Goal: Contribute content: Add original content to the website for others to see

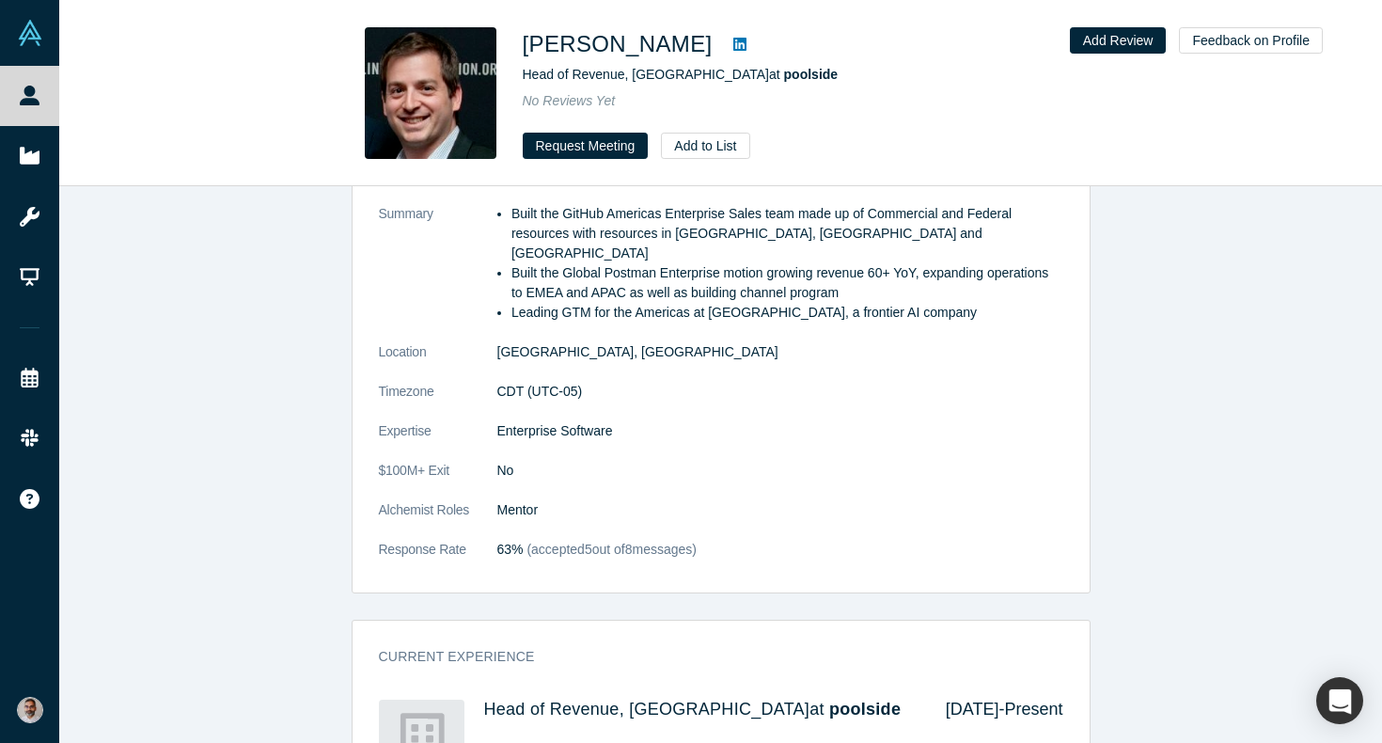
scroll to position [731, 0]
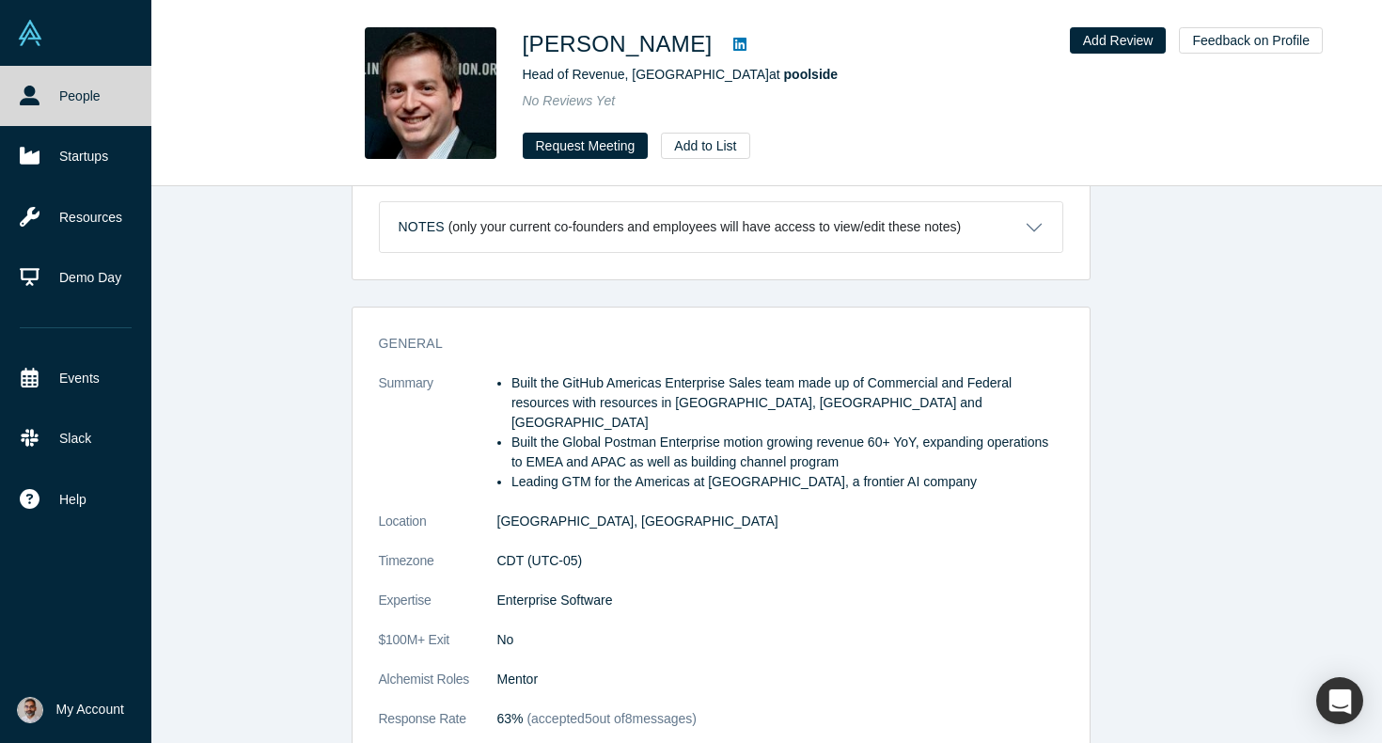
click at [83, 112] on link "People" at bounding box center [75, 96] width 151 height 60
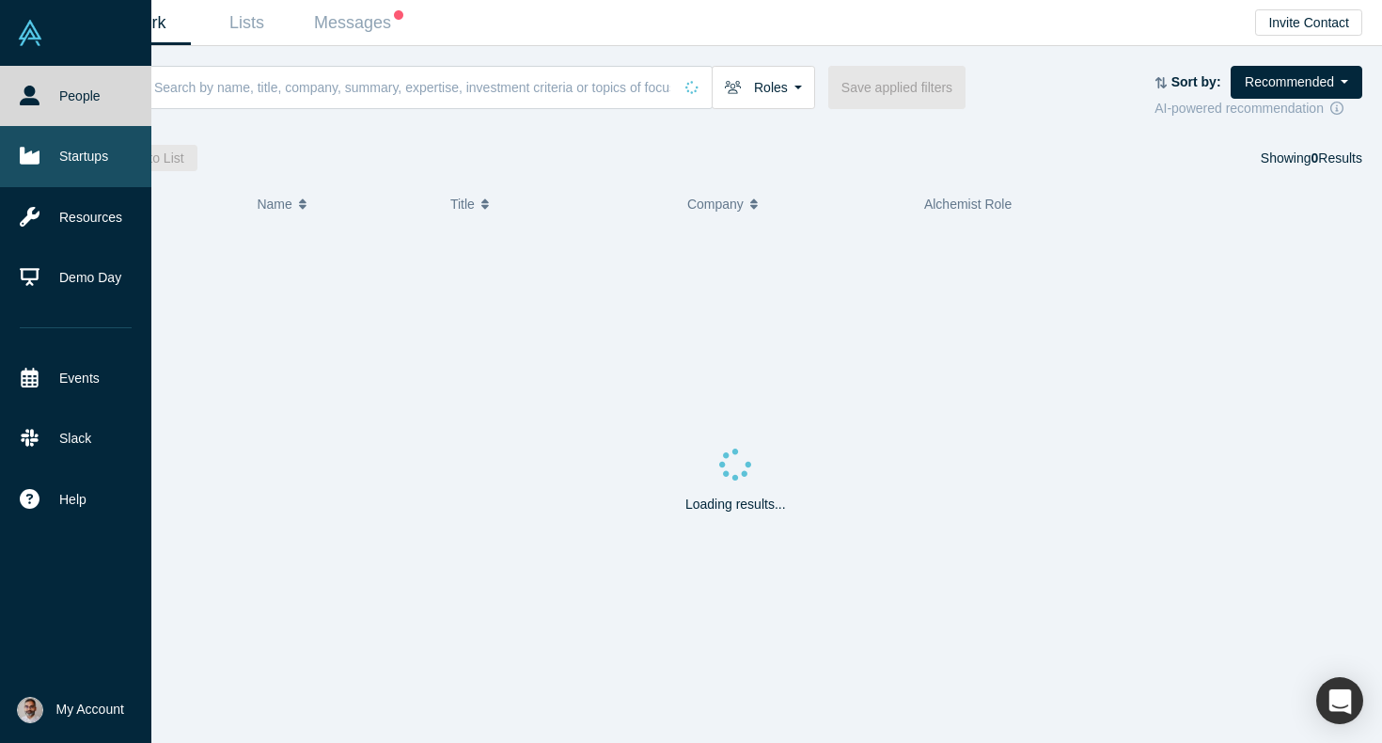
click at [81, 165] on link "Startups" at bounding box center [75, 156] width 151 height 60
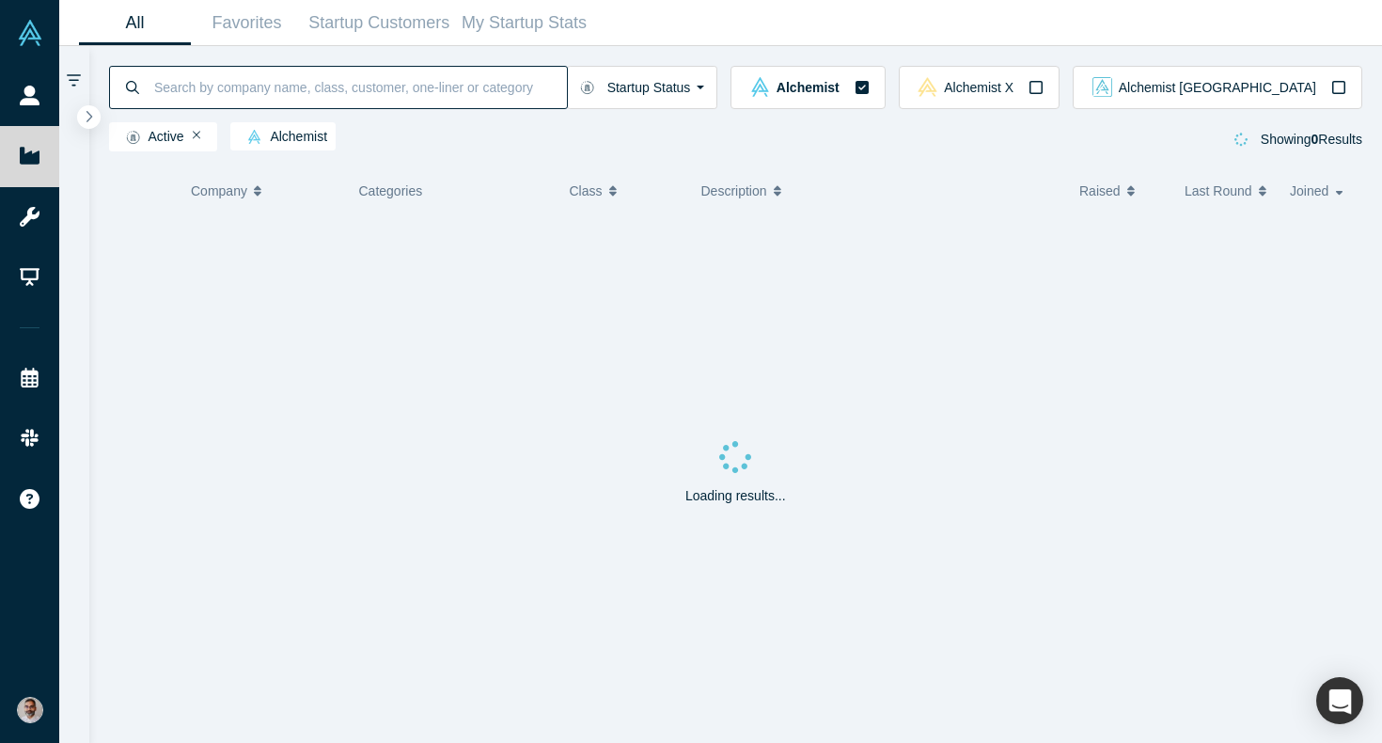
click at [303, 98] on input at bounding box center [359, 87] width 415 height 44
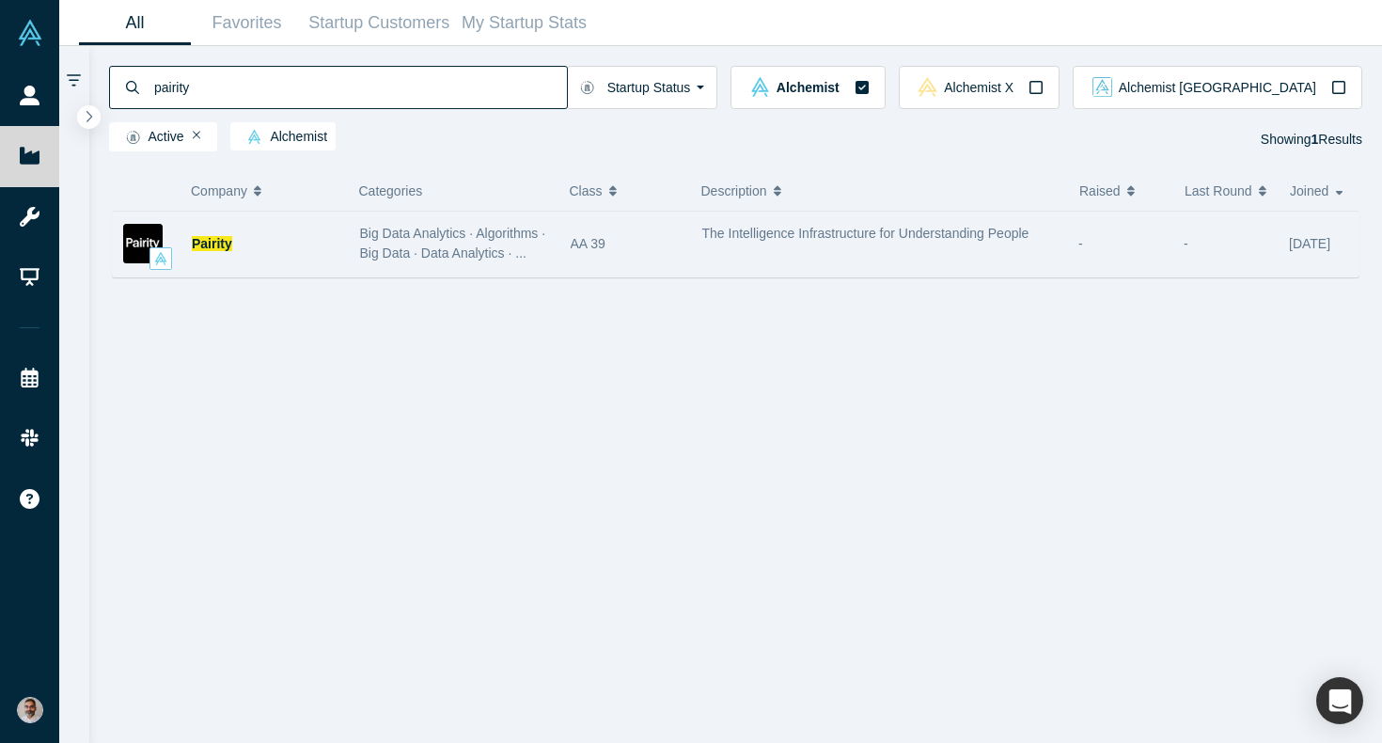
type input "pairity"
click at [226, 243] on span "Pairity" at bounding box center [212, 243] width 40 height 15
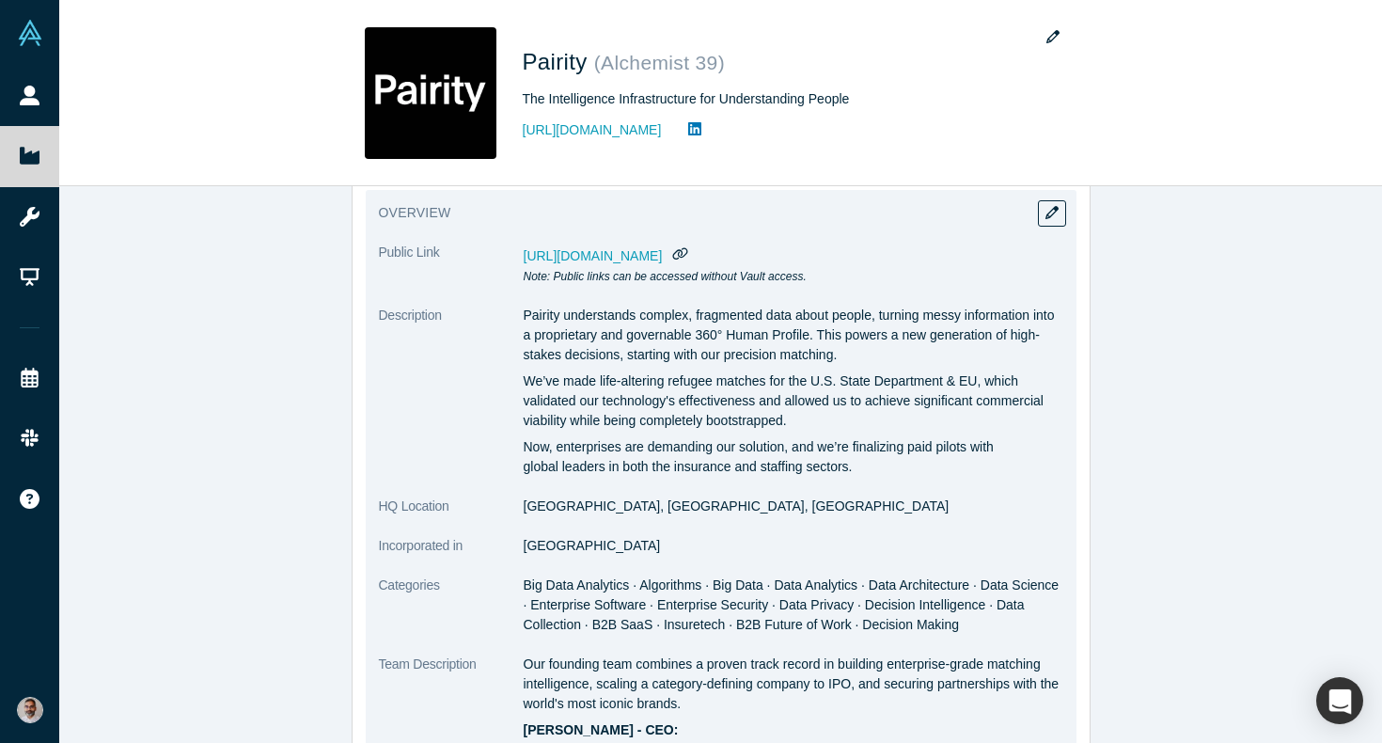
scroll to position [145, 0]
click at [1052, 218] on button "button" at bounding box center [1052, 212] width 28 height 26
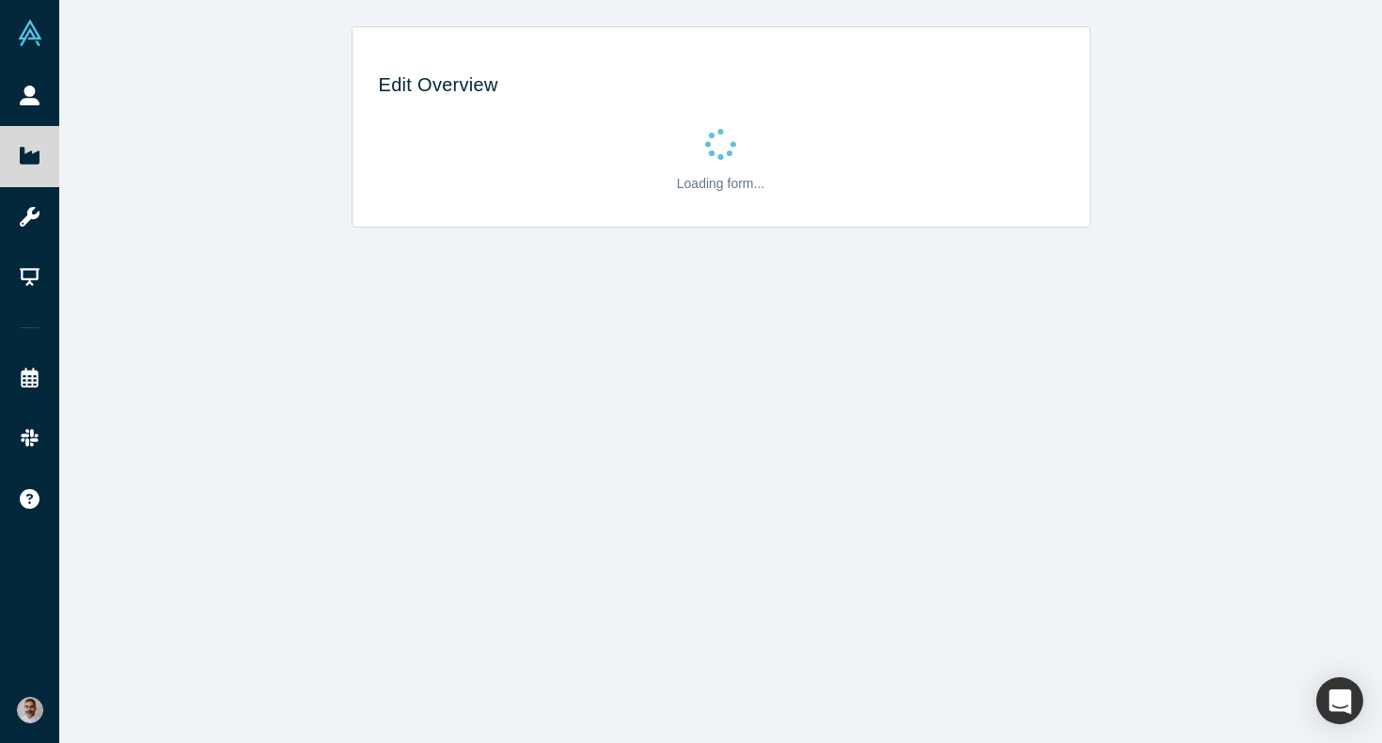
scroll to position [0, 0]
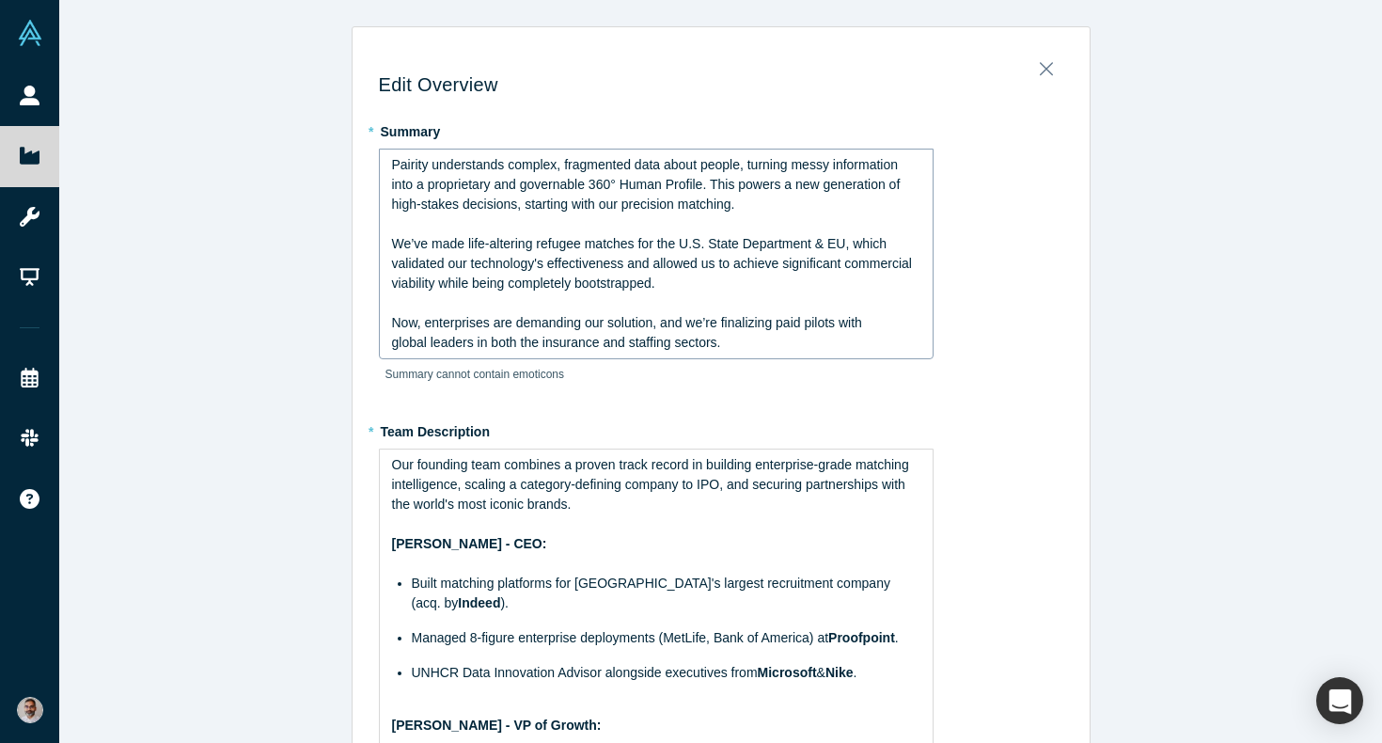
click at [813, 154] on div "Pairity understands complex, fragmented data about people, turning messy inform…" at bounding box center [656, 254] width 555 height 211
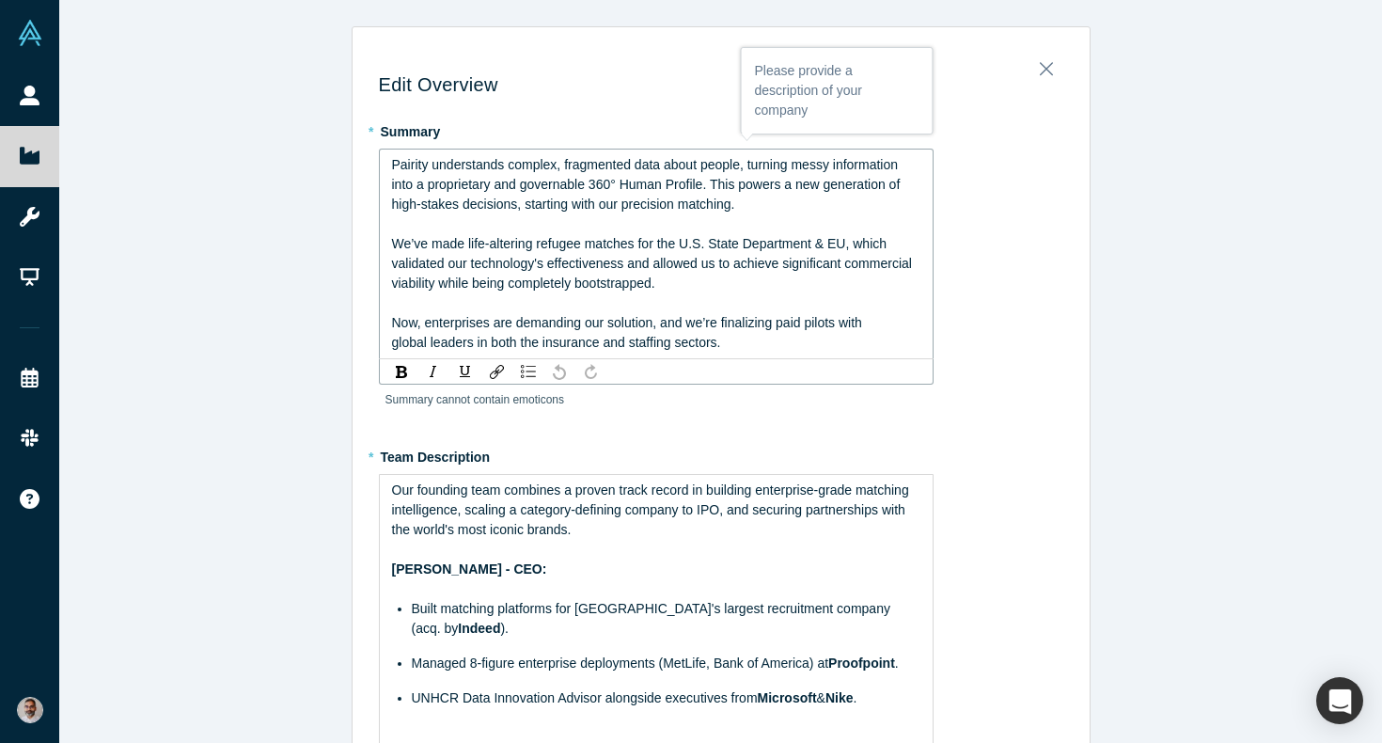
click at [812, 157] on span "Pairity understands complex, fragmented data about people, turning messy inform…" at bounding box center [648, 184] width 512 height 55
click at [619, 165] on span "Pairity understands complex, fragmented data about people, turning scattered an…" at bounding box center [656, 184] width 529 height 55
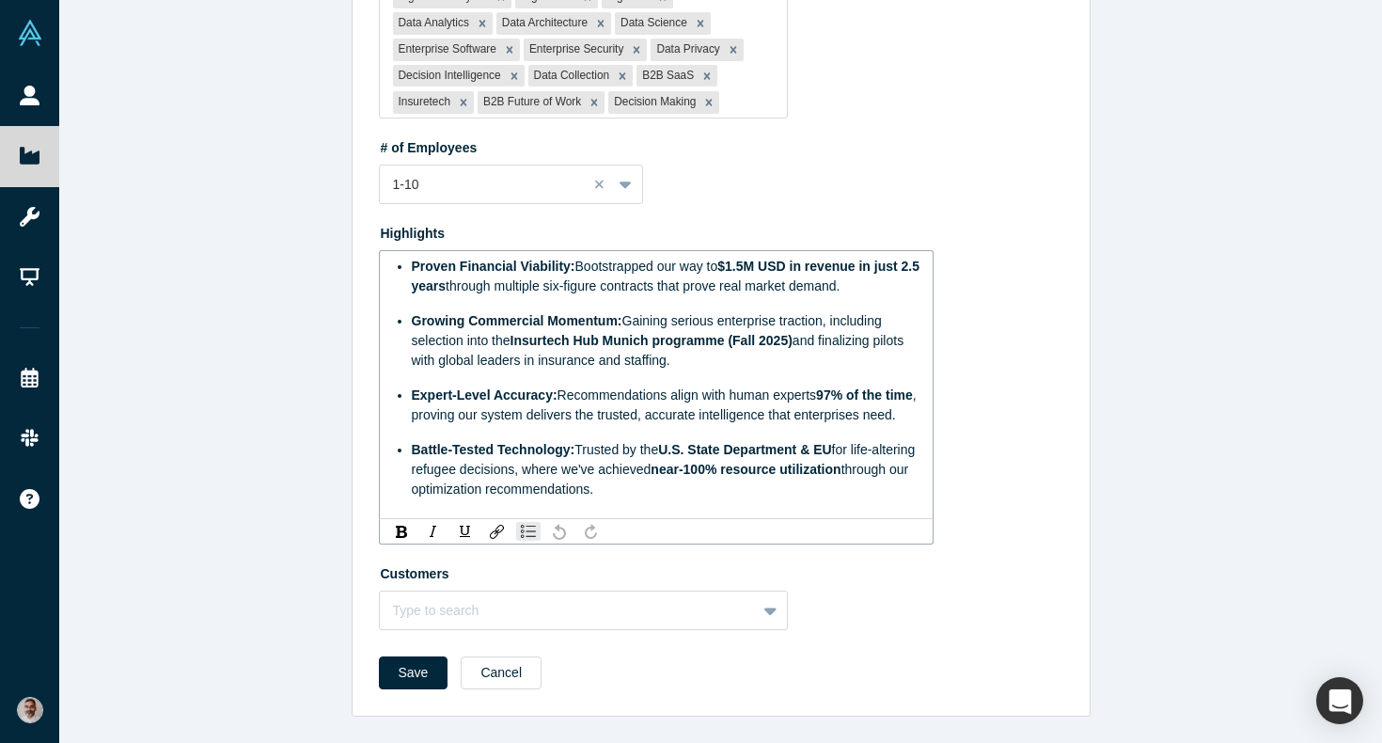
scroll to position [1226, 0]
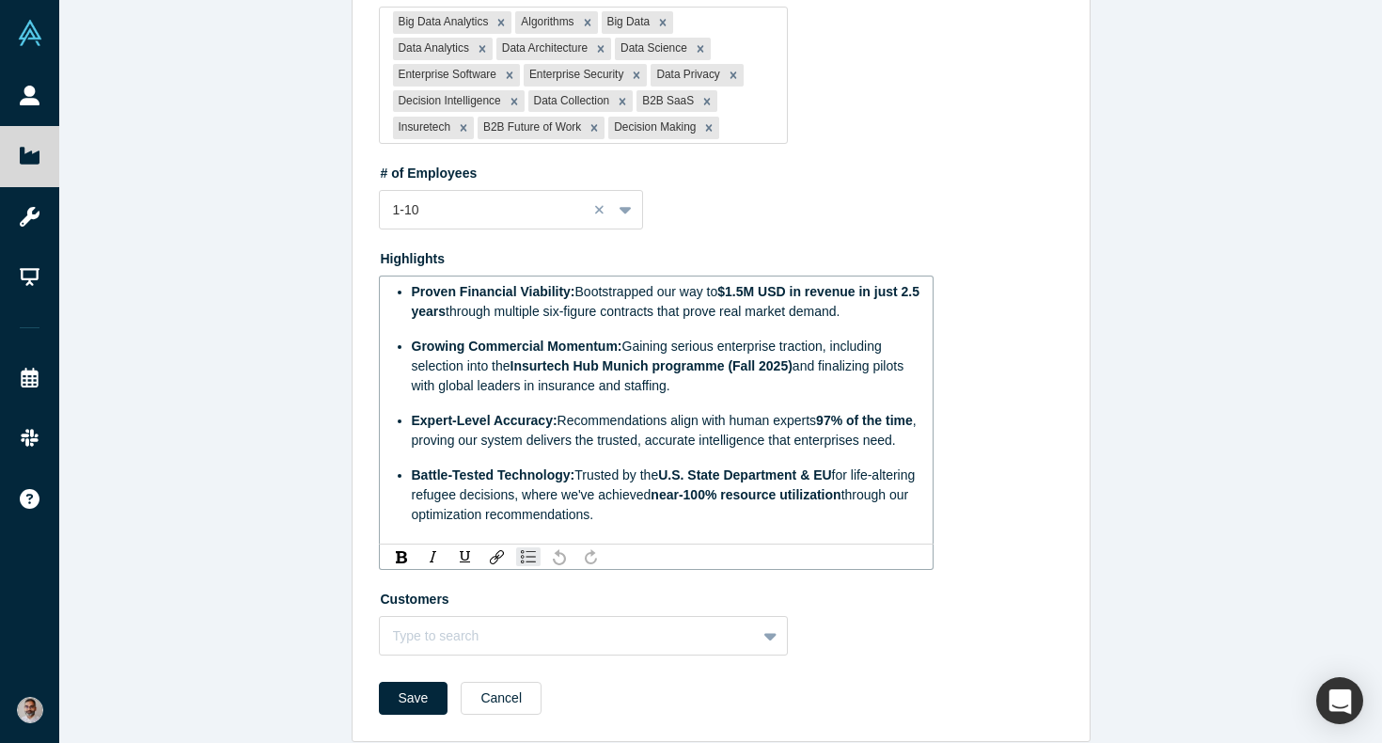
click at [467, 480] on span "Battle-Tested Technology:" at bounding box center [494, 474] width 164 height 15
drag, startPoint x: 604, startPoint y: 511, endPoint x: 383, endPoint y: 474, distance: 225.0
click at [383, 474] on div "Proven Financial Viability: Bootstrapped our way to $1.5M USD in revenue in jus…" at bounding box center [656, 409] width 555 height 269
copy div "Battle- Technology: Trusted by the U.S. State Department & EU for life-altering…"
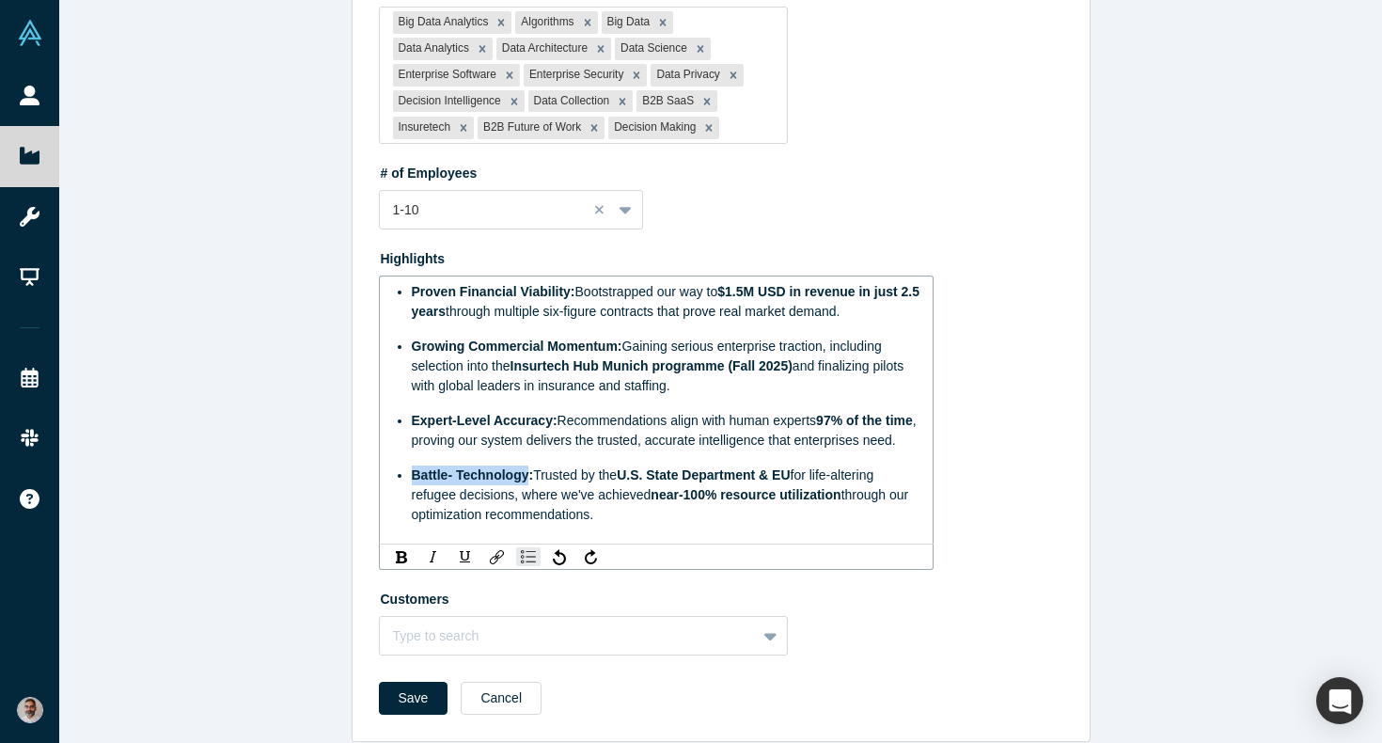
drag, startPoint x: 528, startPoint y: 470, endPoint x: 414, endPoint y: 478, distance: 114.9
click at [414, 478] on span "Battle- Technology:" at bounding box center [473, 474] width 122 height 15
click at [415, 476] on span "Mission-Critical Technology" at bounding box center [491, 474] width 159 height 15
click at [399, 554] on img "rdw-inline-control" at bounding box center [401, 557] width 11 height 12
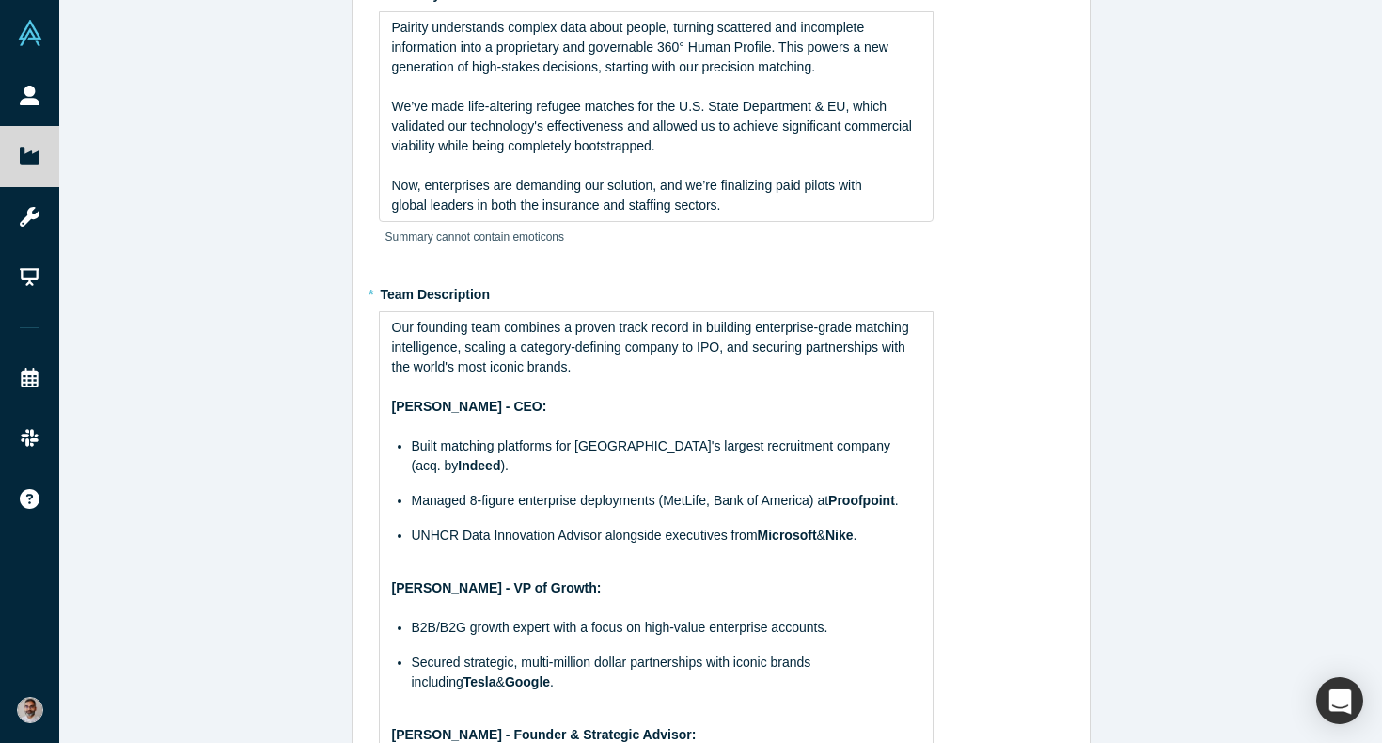
scroll to position [0, 0]
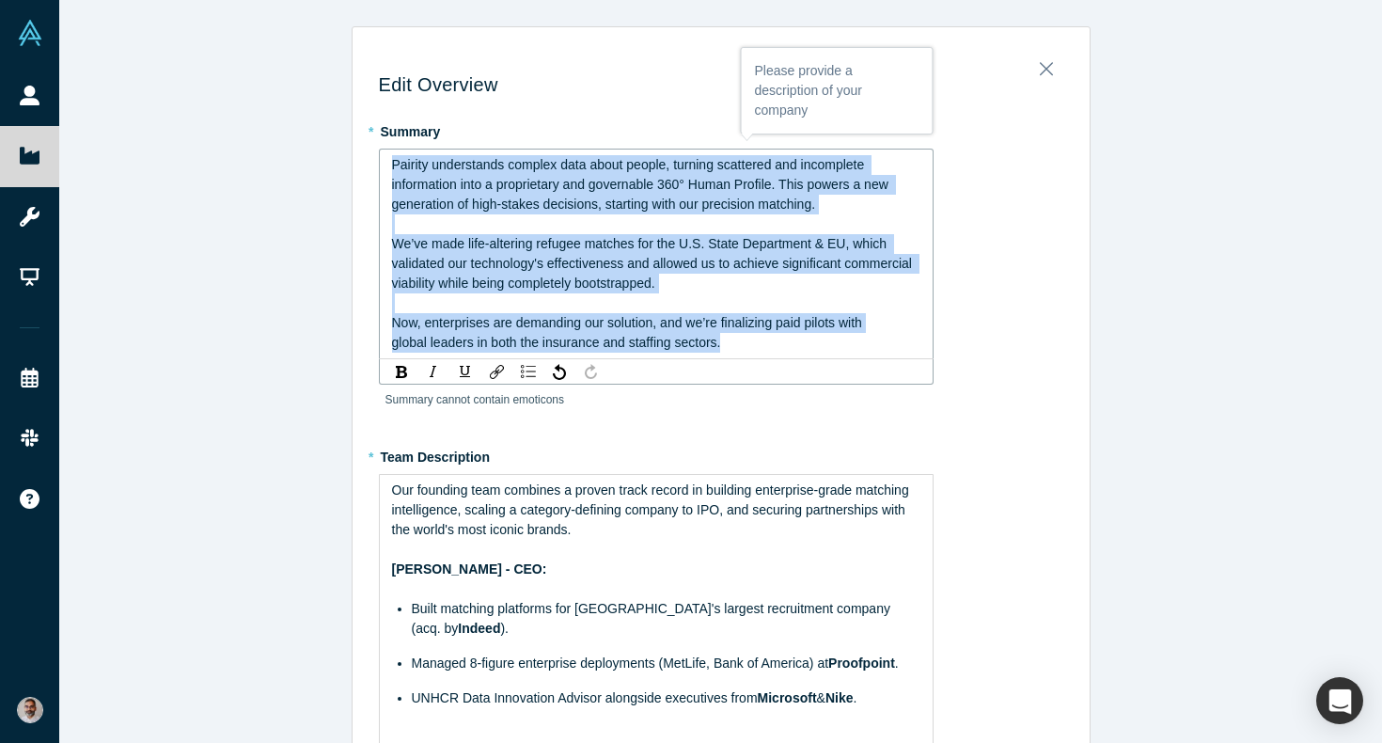
drag, startPoint x: 733, startPoint y: 343, endPoint x: 377, endPoint y: 167, distance: 397.3
click at [379, 165] on div "Pairity understands complex data about people, turning scattered and incomplete…" at bounding box center [656, 254] width 555 height 211
copy div "Pairity understands complex data about people, turning scattered and incomplete…"
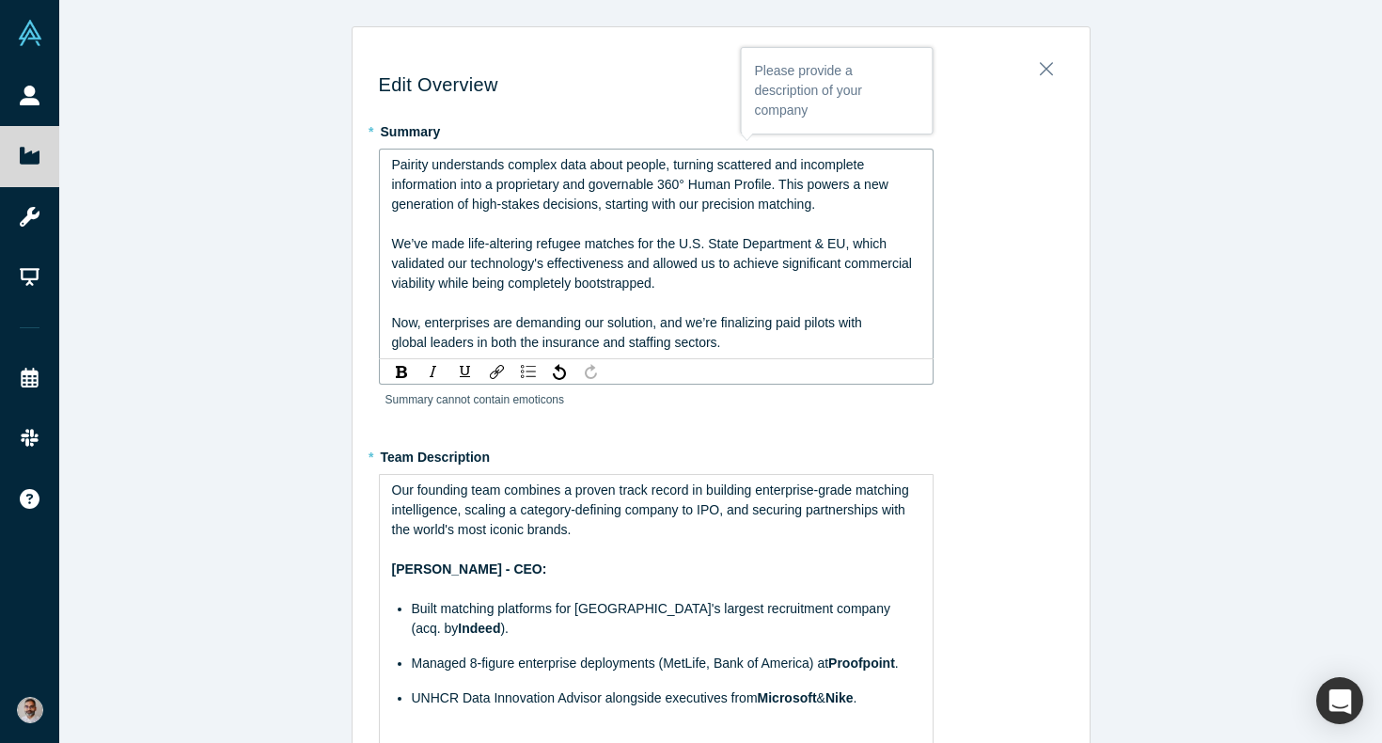
click at [736, 166] on span "Pairity understands complex data about people, turning scattered and incomplete…" at bounding box center [642, 184] width 500 height 55
click at [764, 264] on span "We’ve made life-altering refugee matches for the U.S. State Department & EU, wh…" at bounding box center [654, 263] width 524 height 55
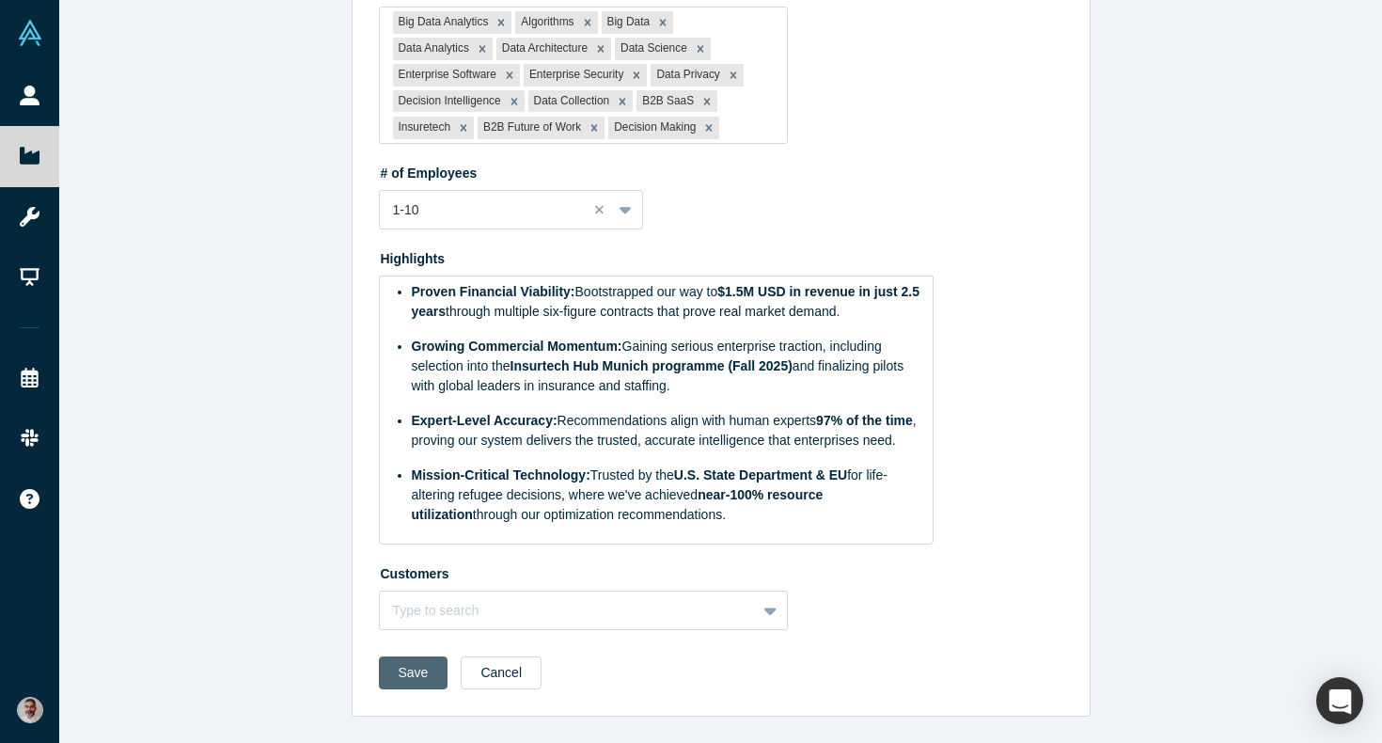
scroll to position [1226, 0]
drag, startPoint x: 415, startPoint y: 678, endPoint x: 467, endPoint y: 453, distance: 230.5
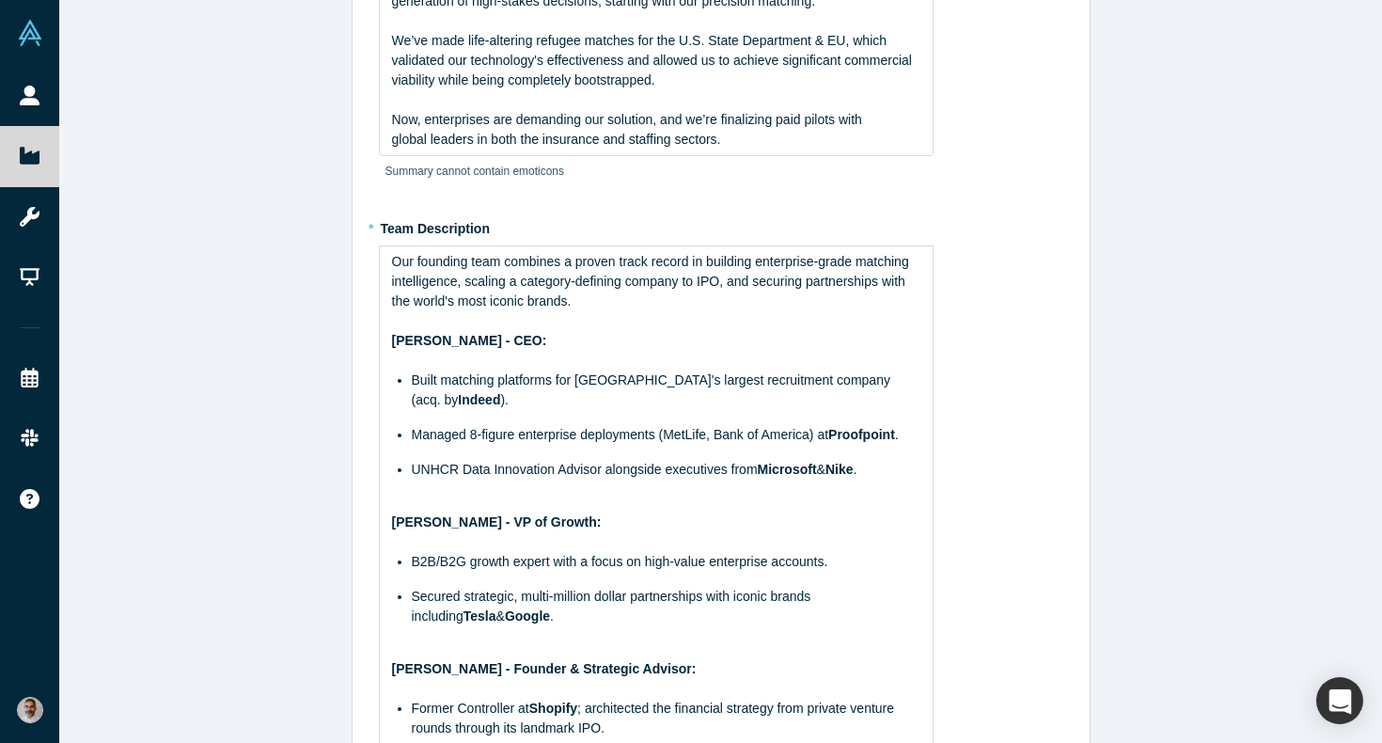
scroll to position [0, 0]
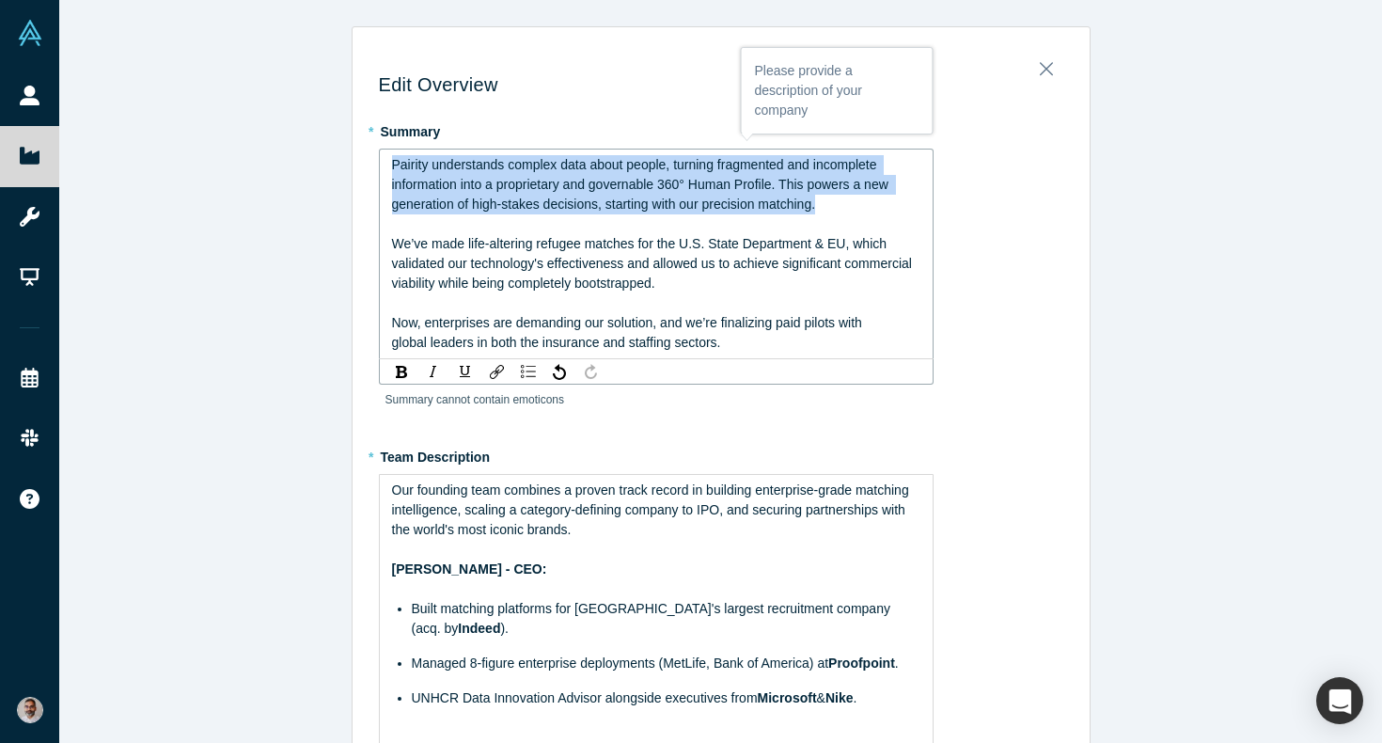
drag, startPoint x: 826, startPoint y: 208, endPoint x: 378, endPoint y: 163, distance: 450.6
click at [379, 163] on div "Pairity understands complex data about people, turning fragmented and incomplet…" at bounding box center [656, 254] width 555 height 211
copy span "Pairity understands complex data about people, turning fragmented and incomplet…"
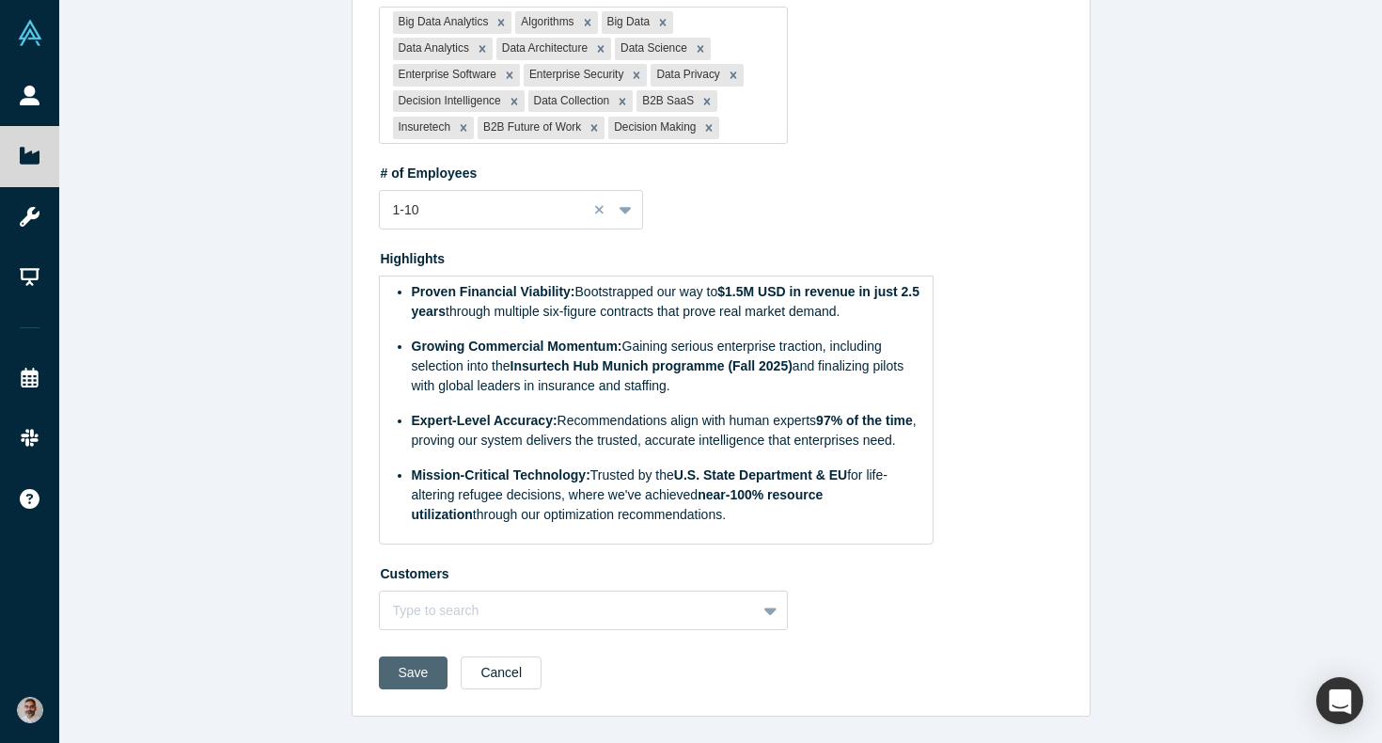
scroll to position [1226, 0]
click at [402, 688] on button "Save" at bounding box center [414, 672] width 70 height 33
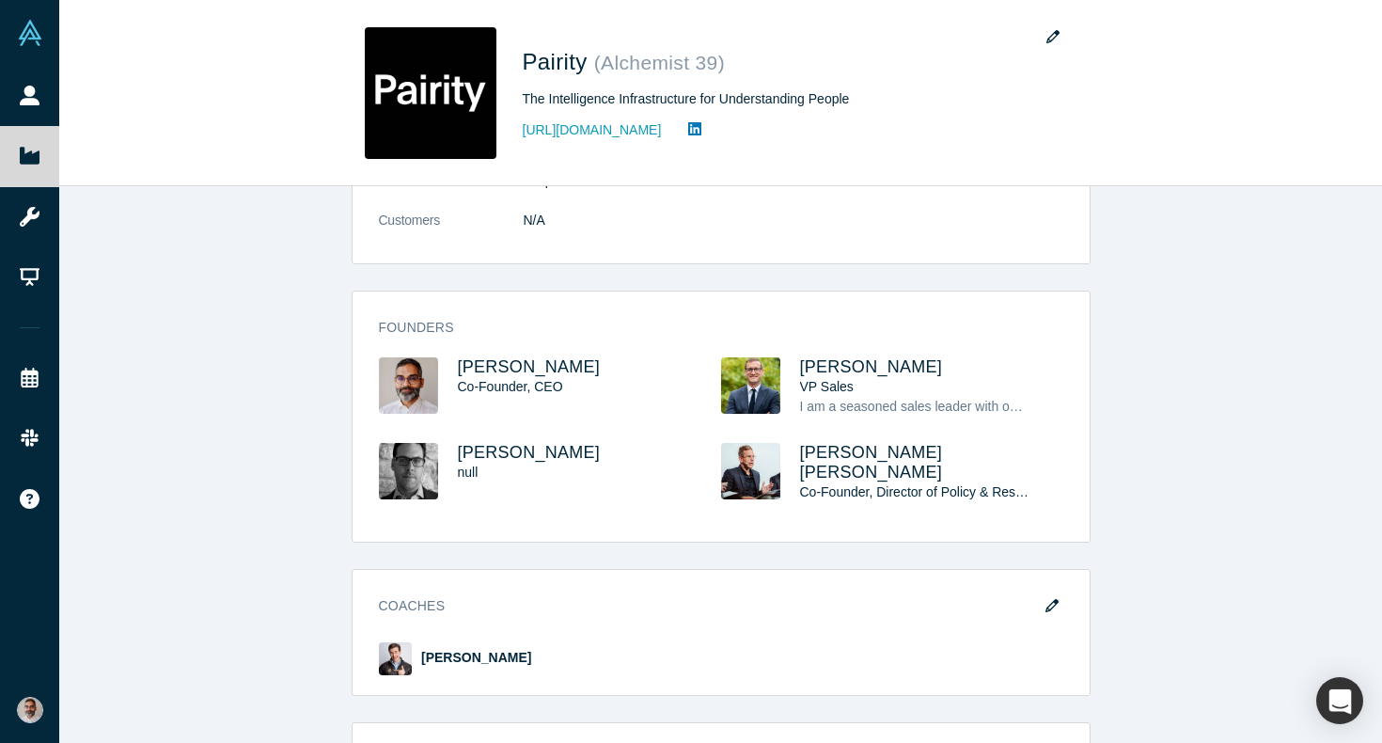
scroll to position [0, 0]
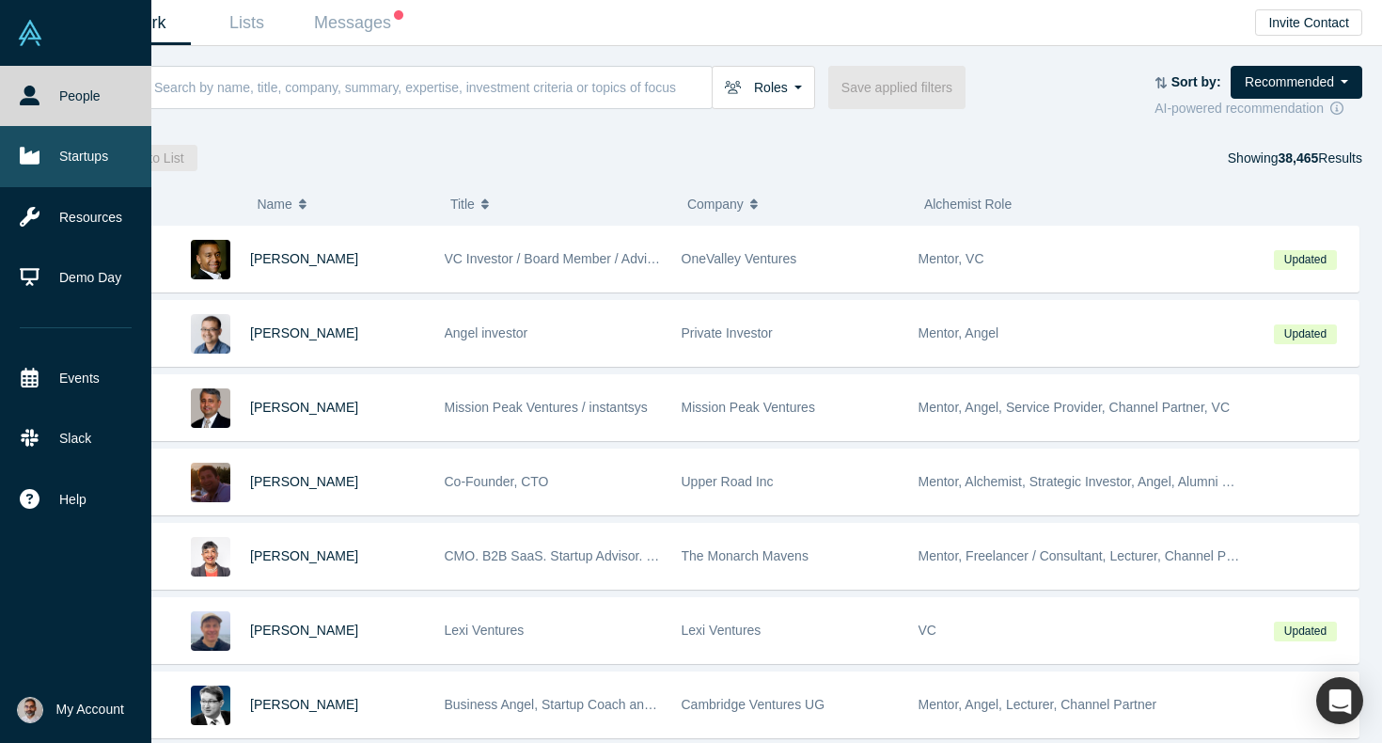
click at [11, 153] on link "Startups" at bounding box center [75, 156] width 151 height 60
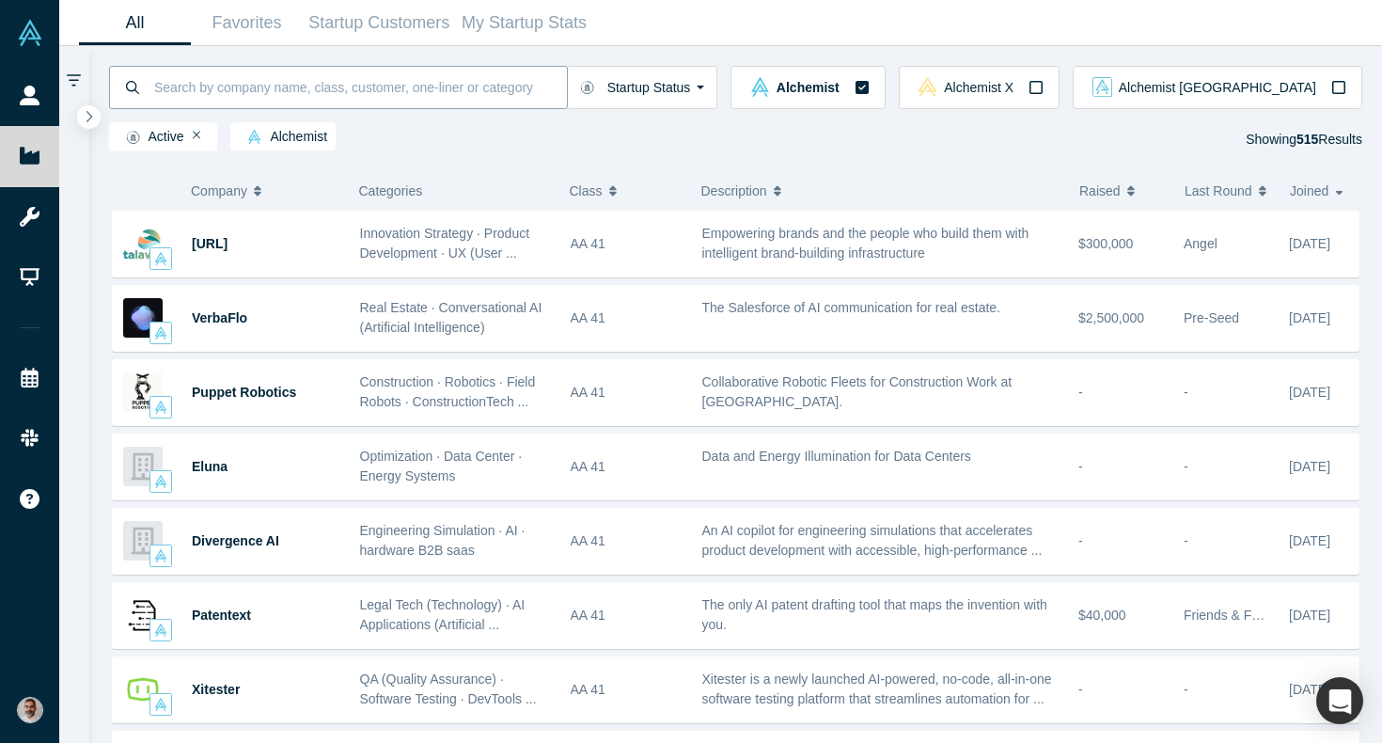
click at [284, 84] on input at bounding box center [359, 87] width 415 height 44
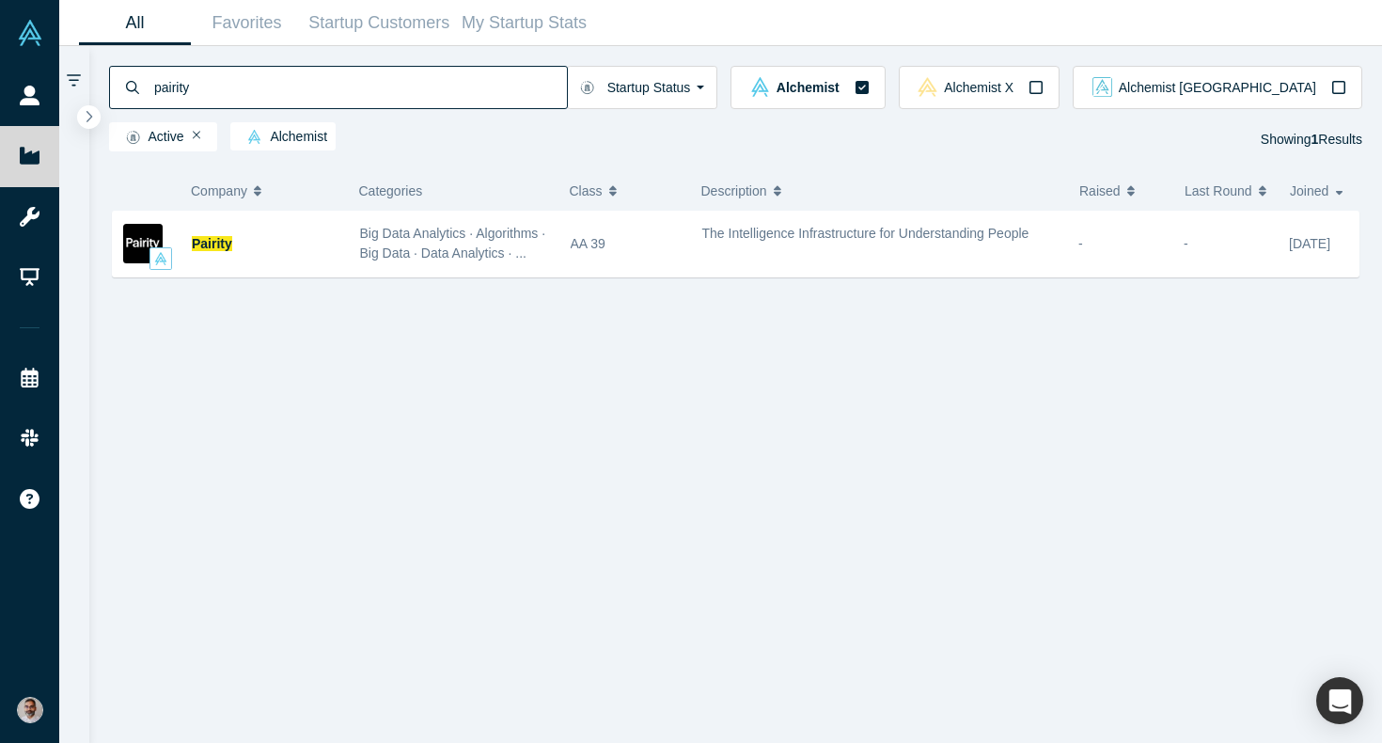
type input "pairity"
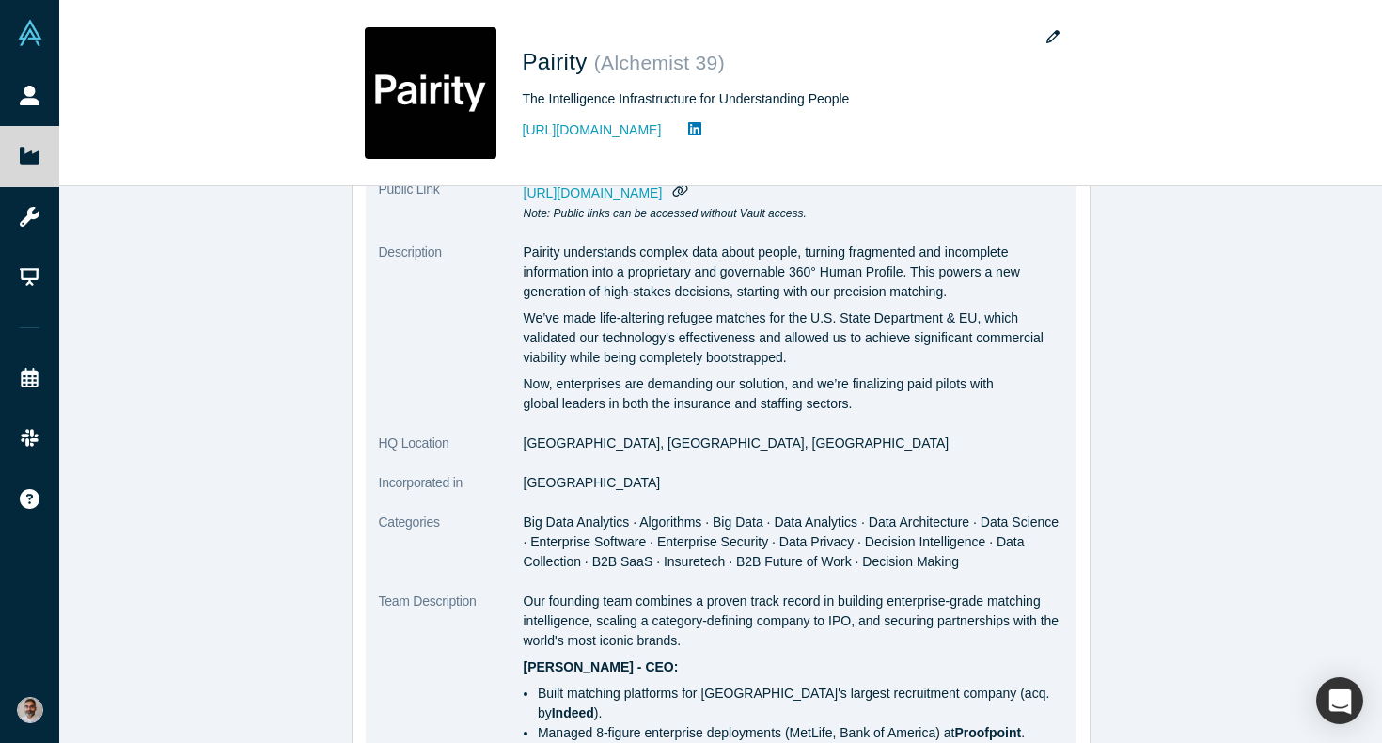
scroll to position [176, 0]
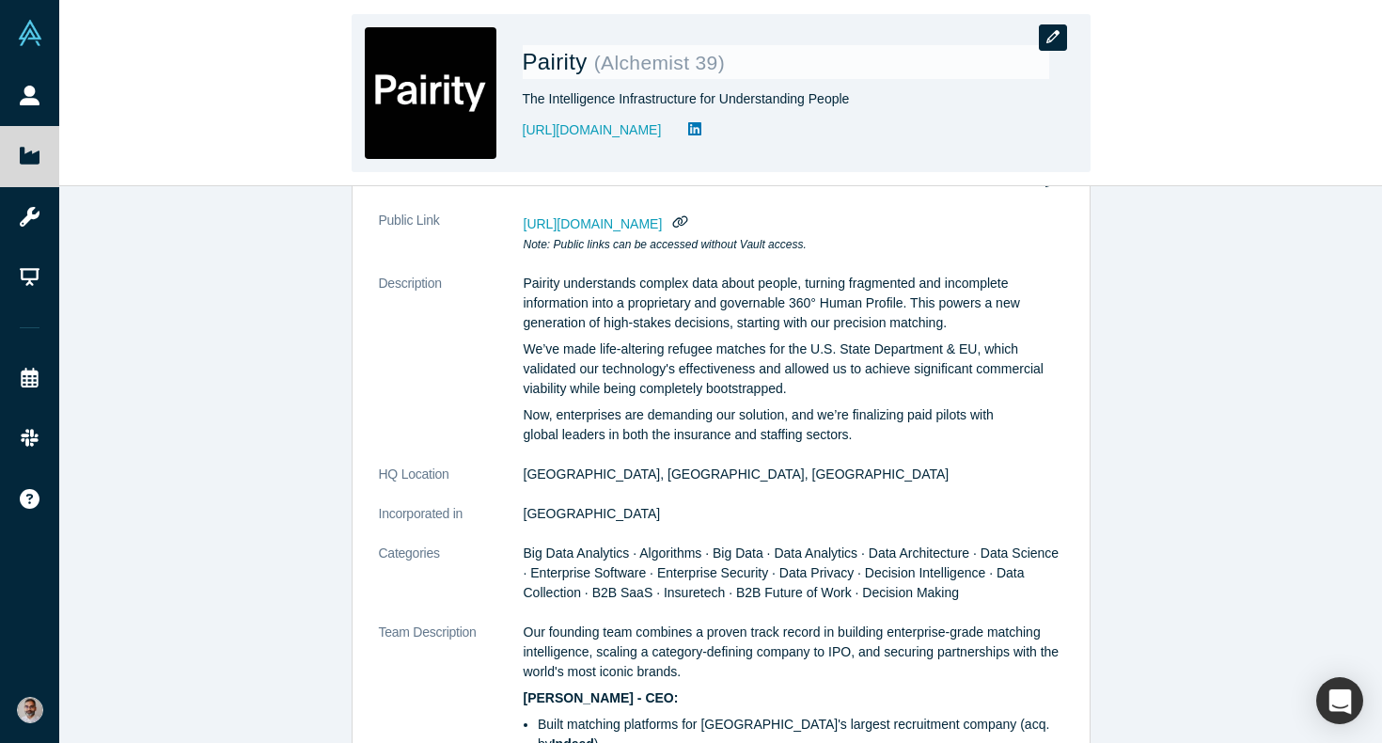
click at [1055, 34] on icon "button" at bounding box center [1052, 36] width 13 height 13
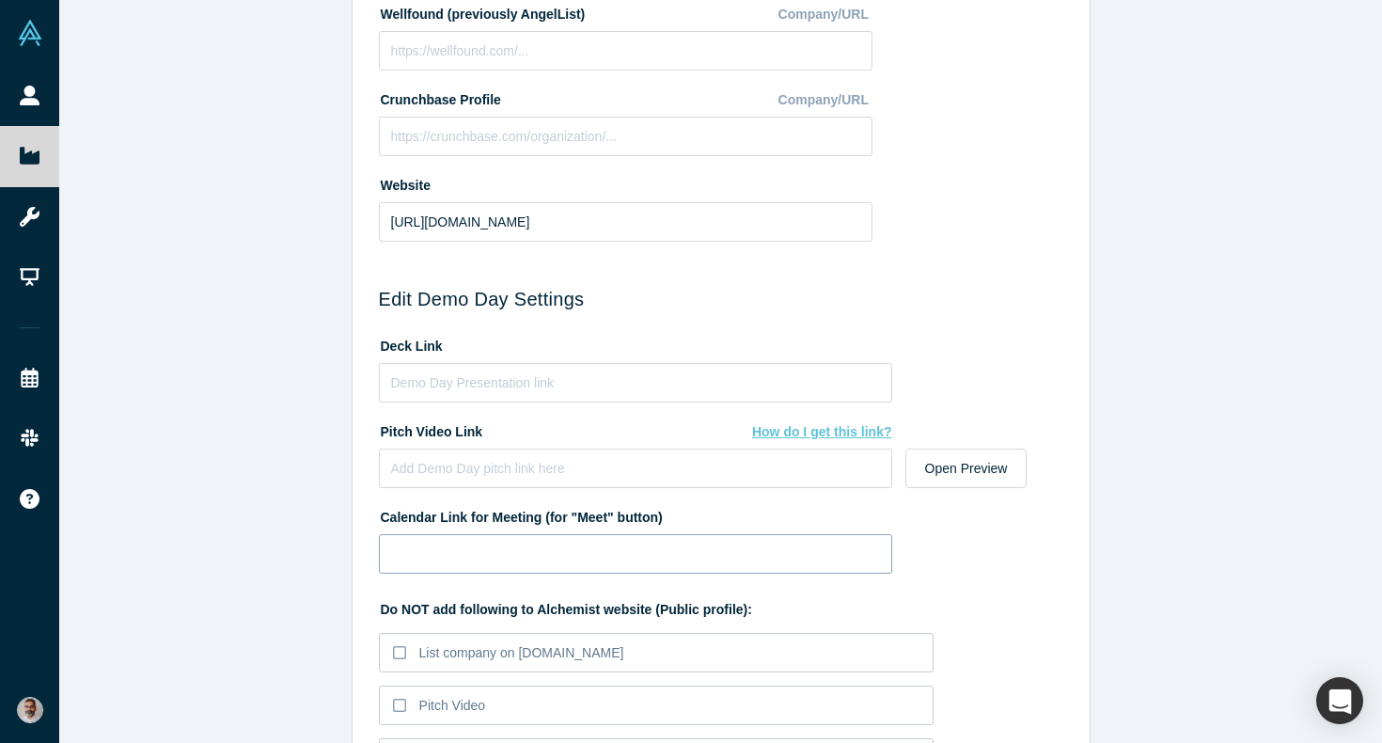
scroll to position [0, 0]
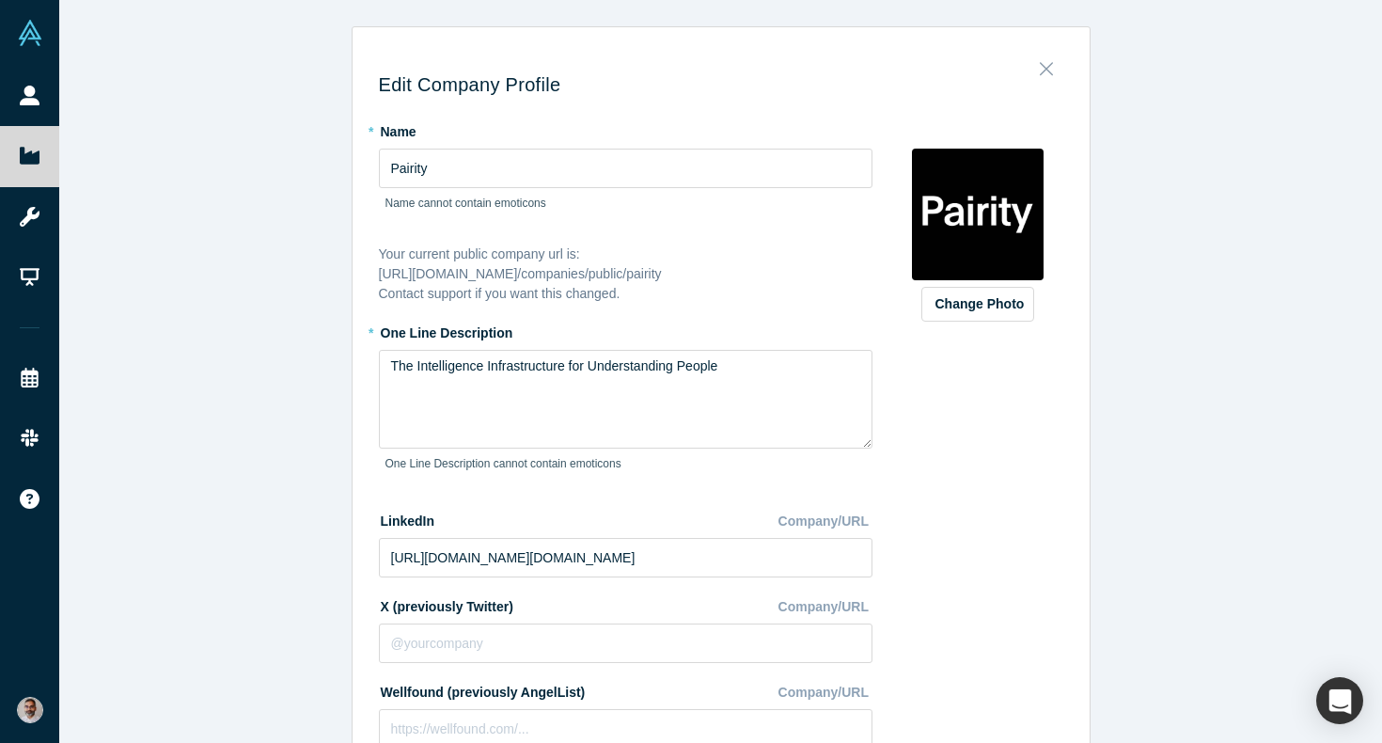
click at [1042, 78] on icon "Close" at bounding box center [1046, 68] width 13 height 21
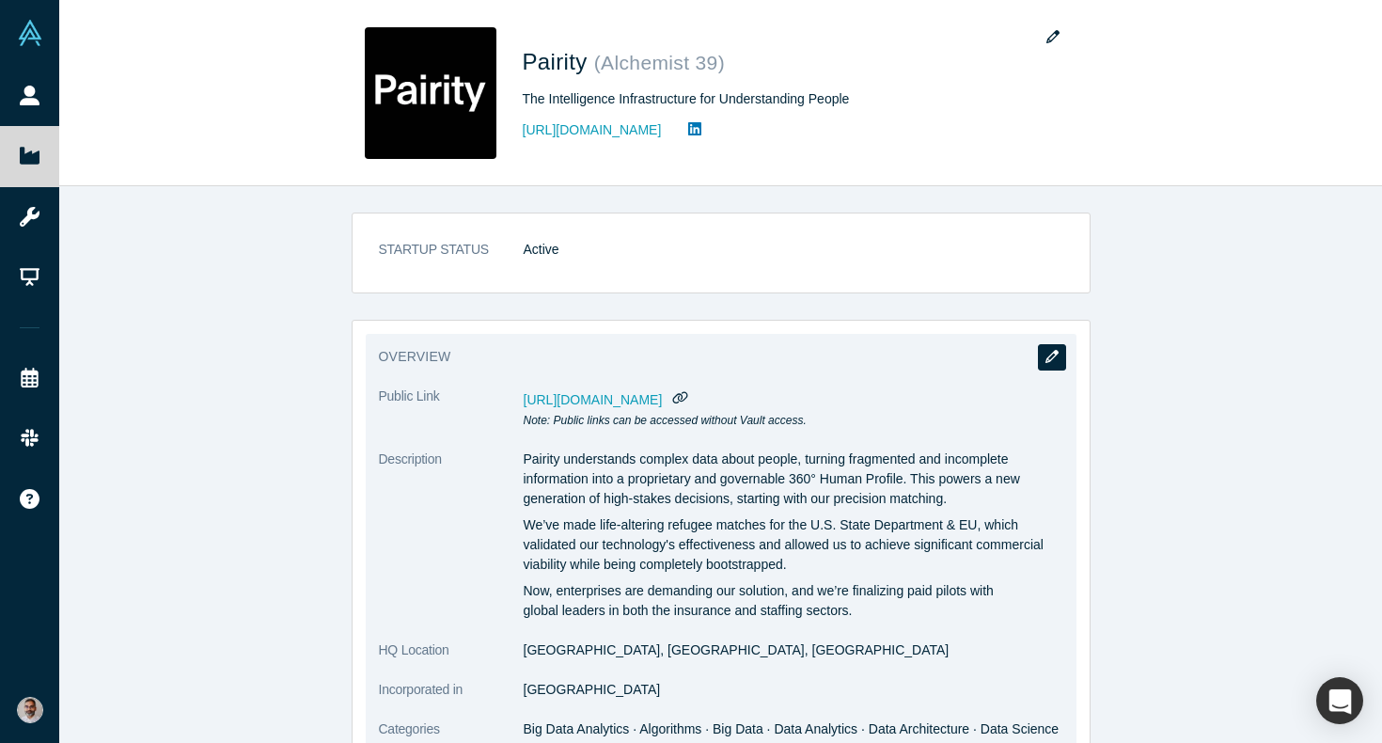
click at [1052, 352] on icon "button" at bounding box center [1051, 356] width 13 height 13
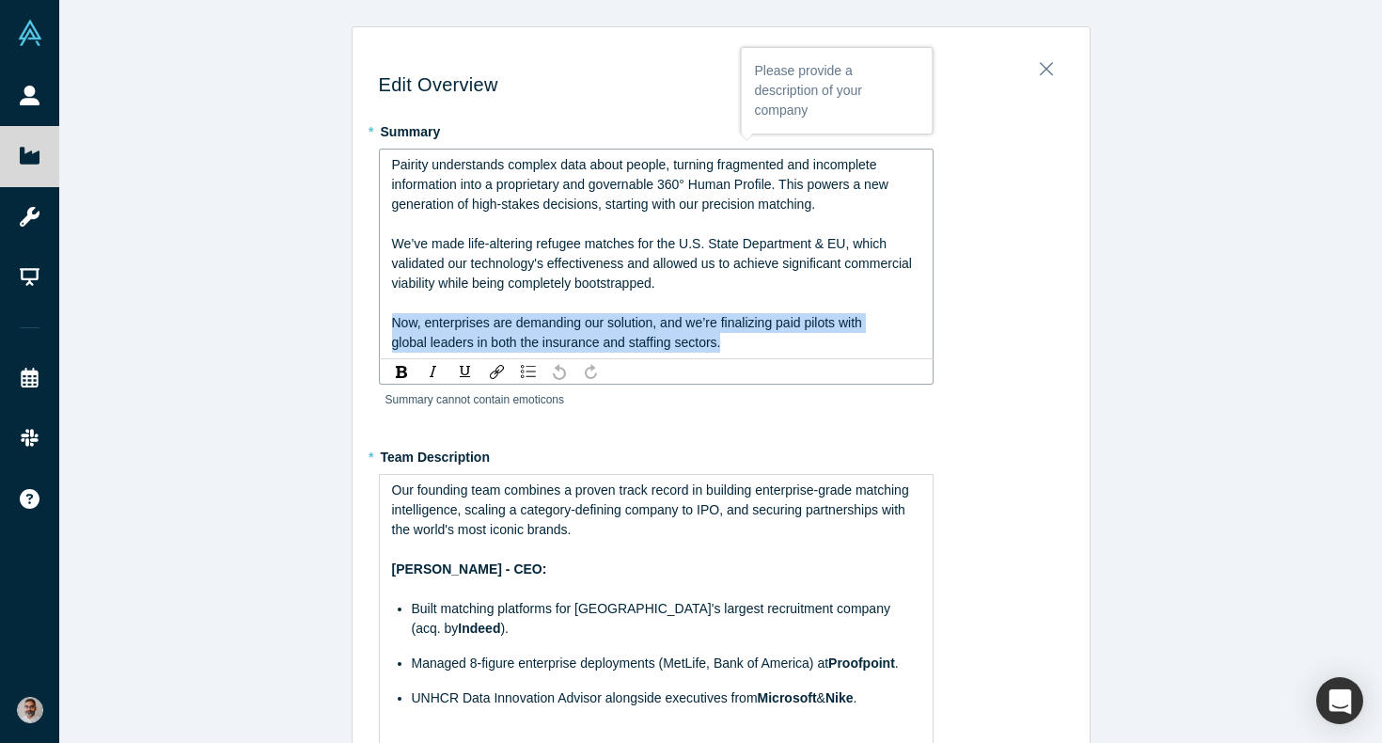
drag, startPoint x: 730, startPoint y: 339, endPoint x: 304, endPoint y: 317, distance: 427.4
click at [305, 317] on div "Edit Overview * Summary Pairity understands complex data about people, turning …" at bounding box center [720, 371] width 1323 height 743
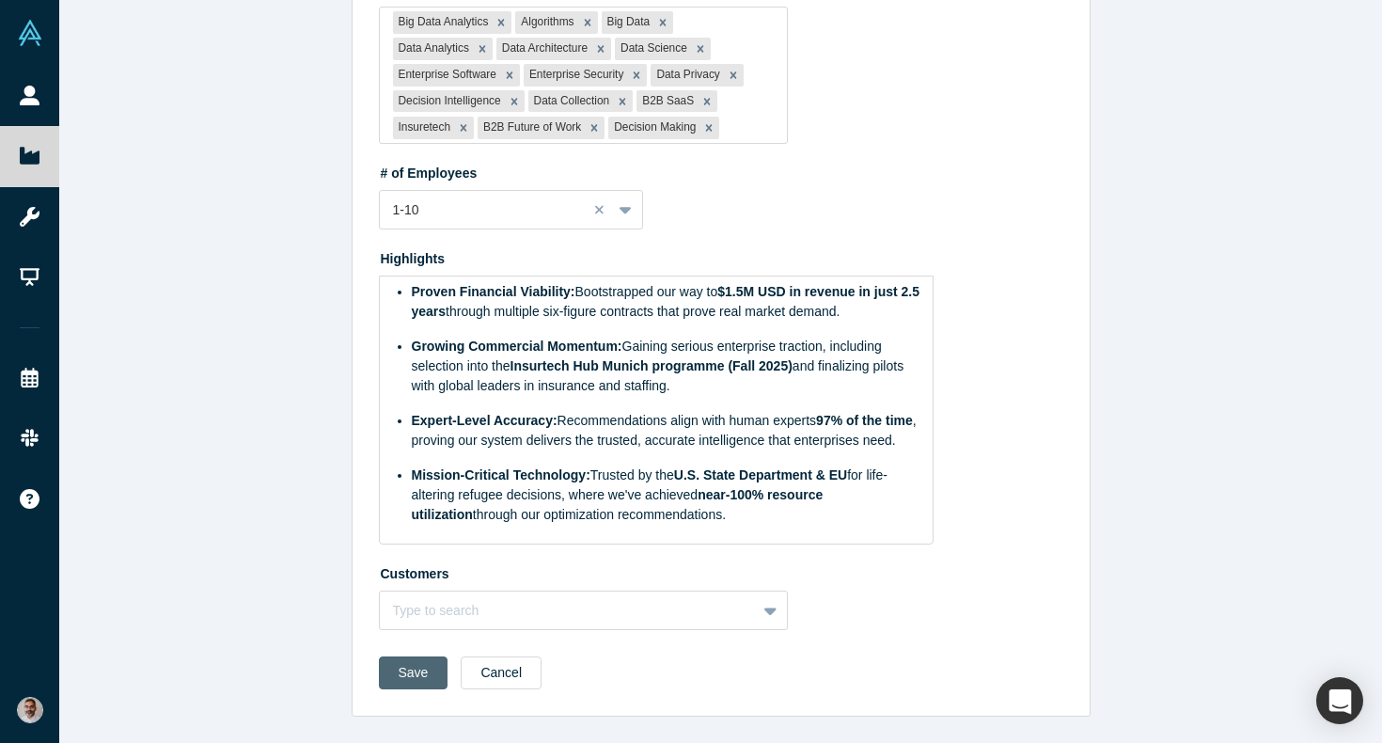
scroll to position [1246, 0]
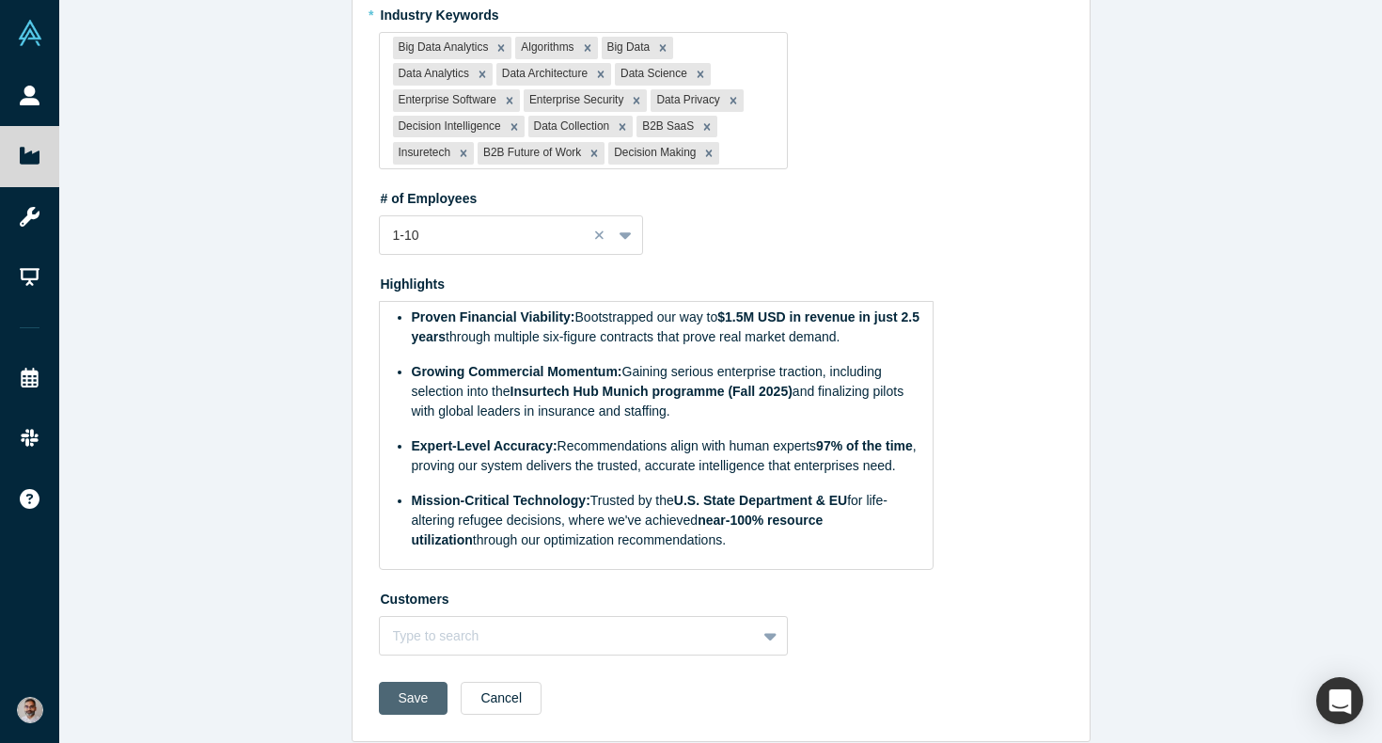
click at [415, 682] on button "Save" at bounding box center [414, 698] width 70 height 33
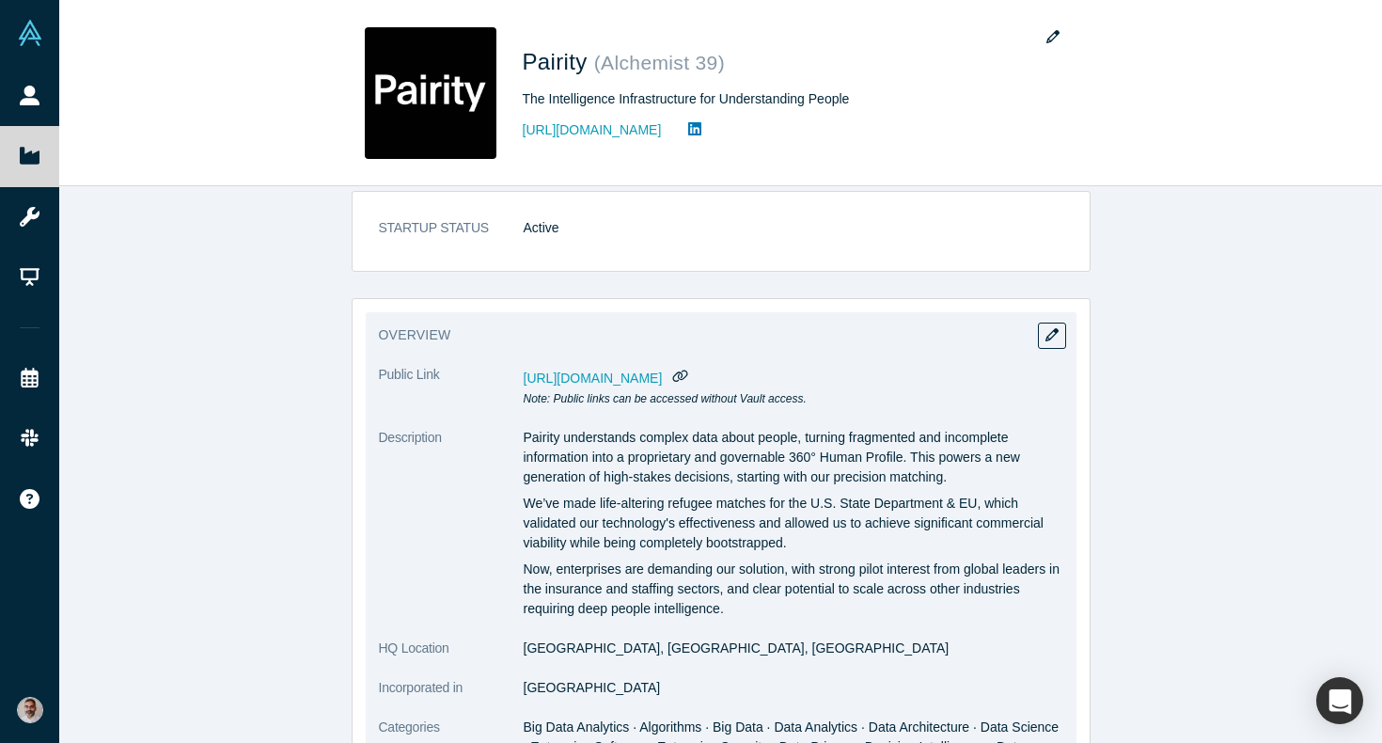
scroll to position [0, 0]
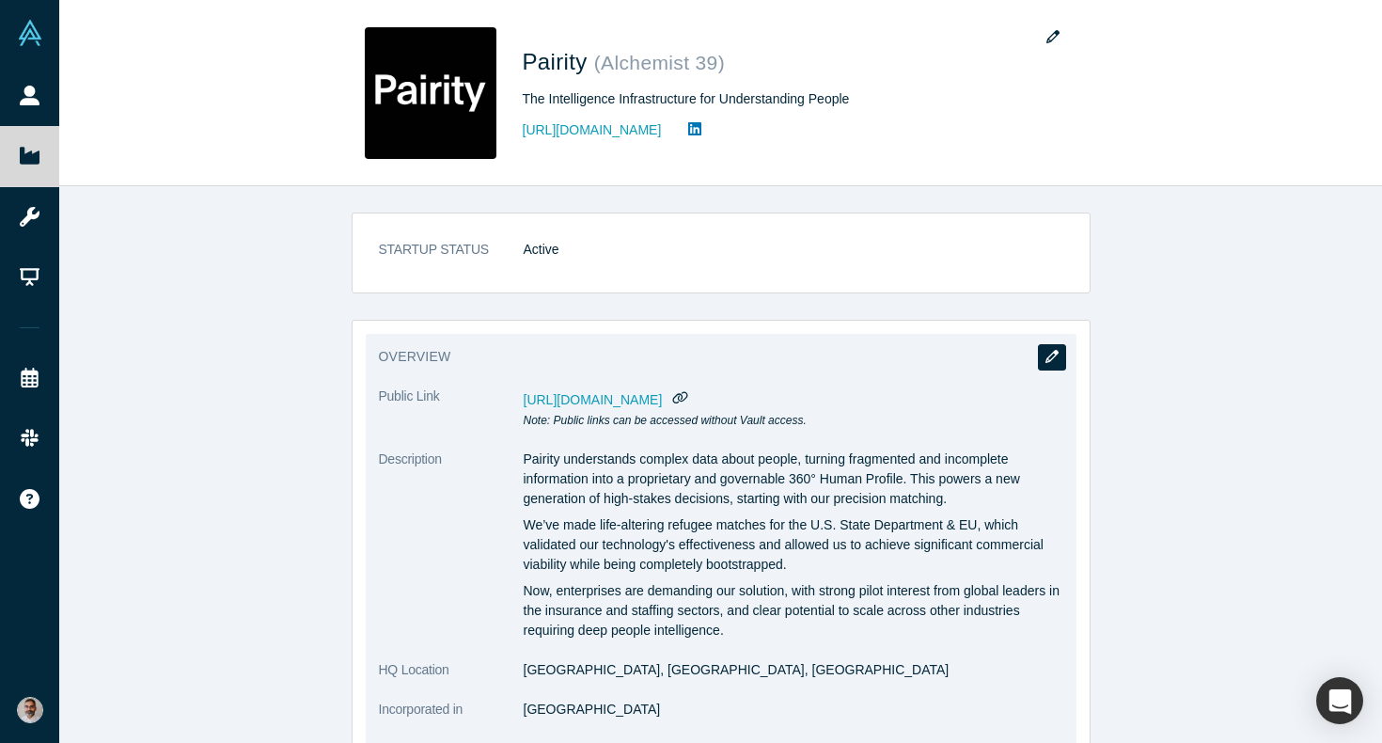
click at [1049, 350] on icon "button" at bounding box center [1051, 356] width 13 height 13
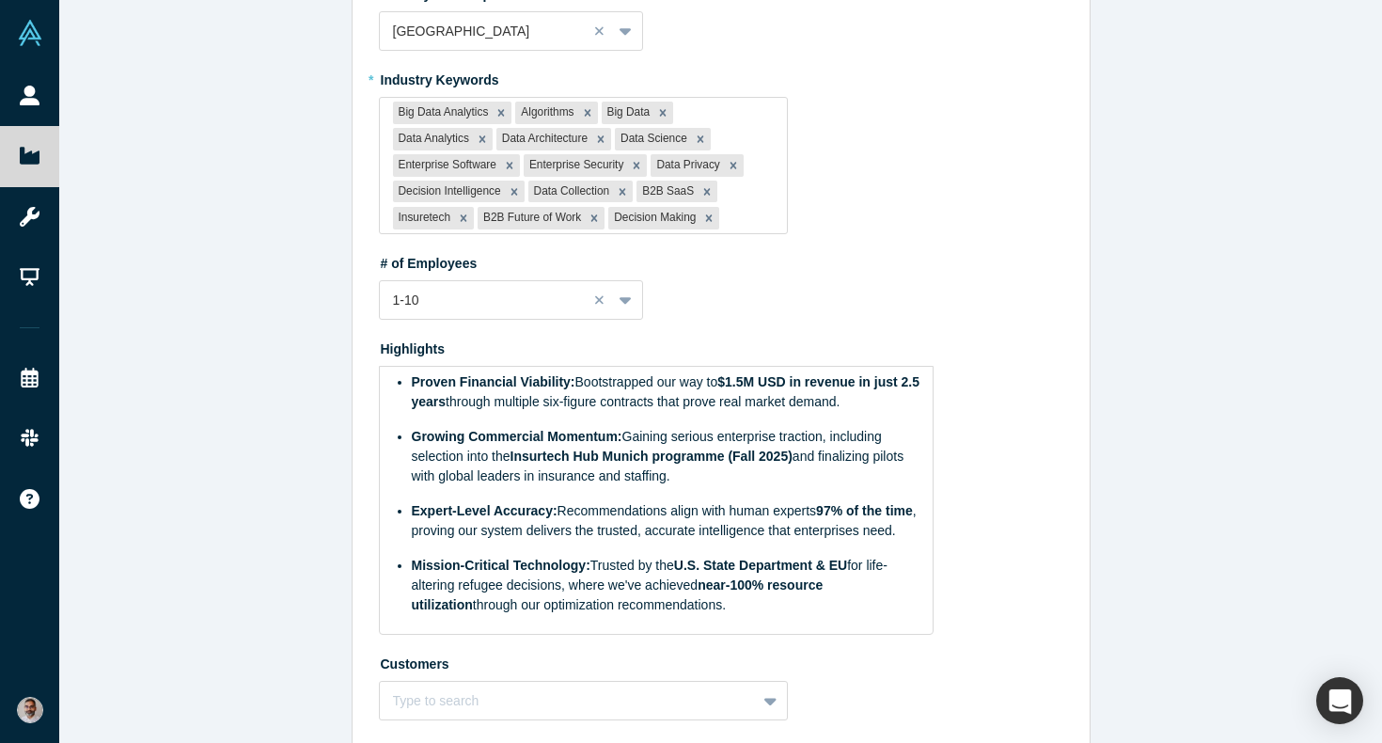
scroll to position [1166, 0]
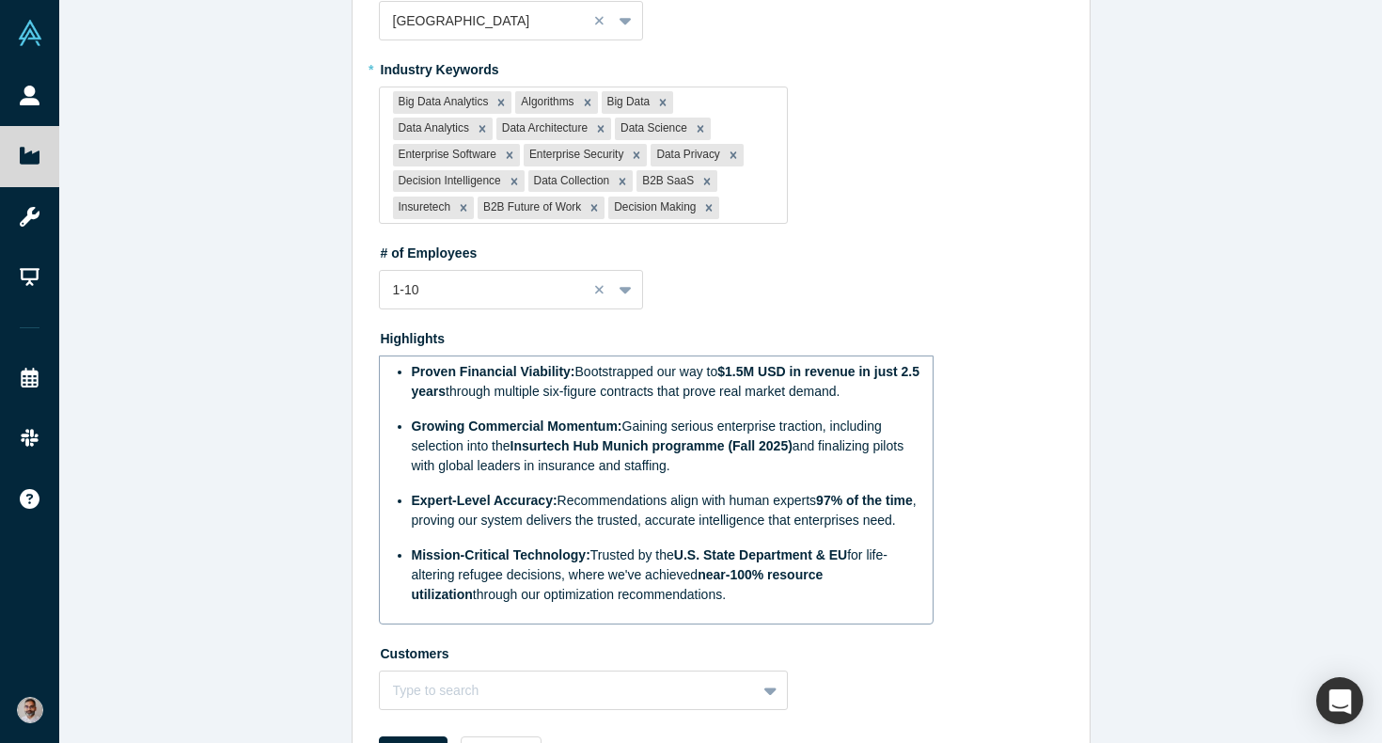
click at [760, 364] on span "$1.5M USD in revenue in just 2.5 years" at bounding box center [667, 381] width 511 height 35
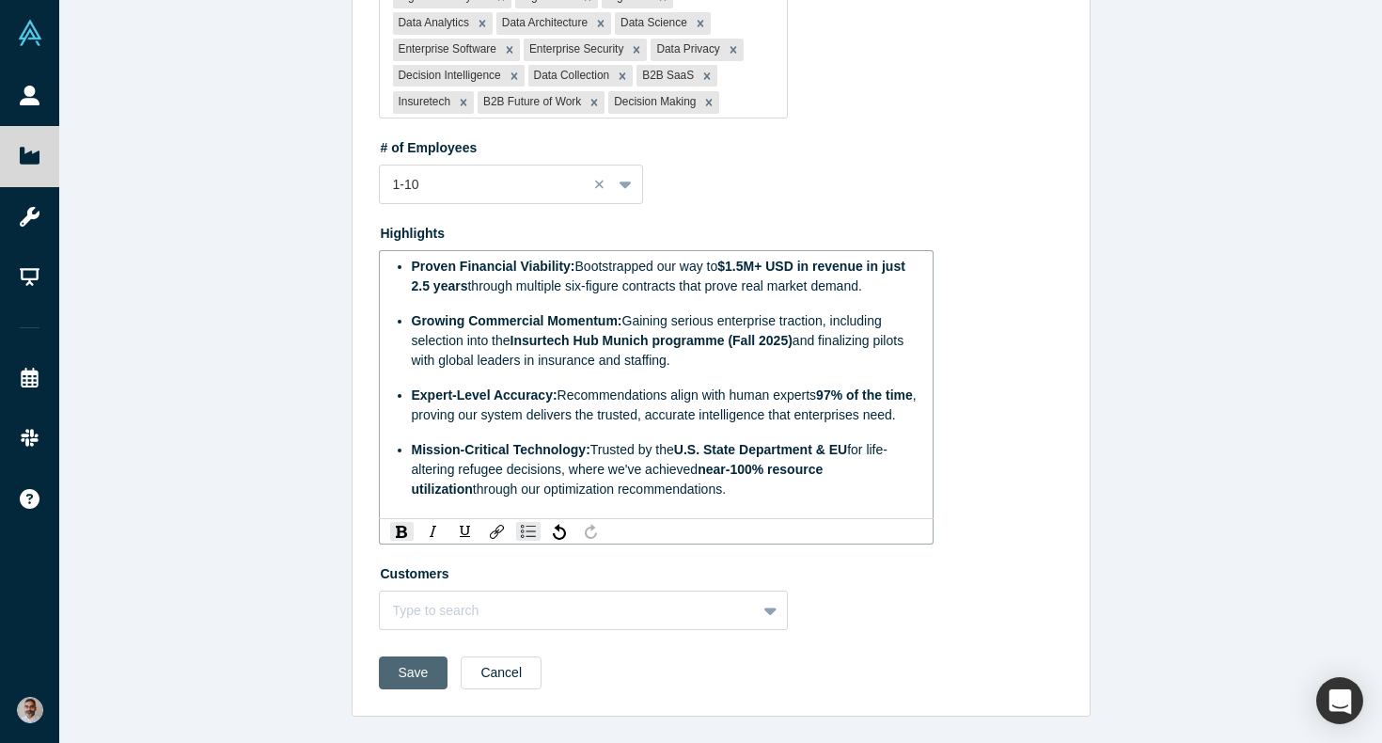
scroll to position [1246, 0]
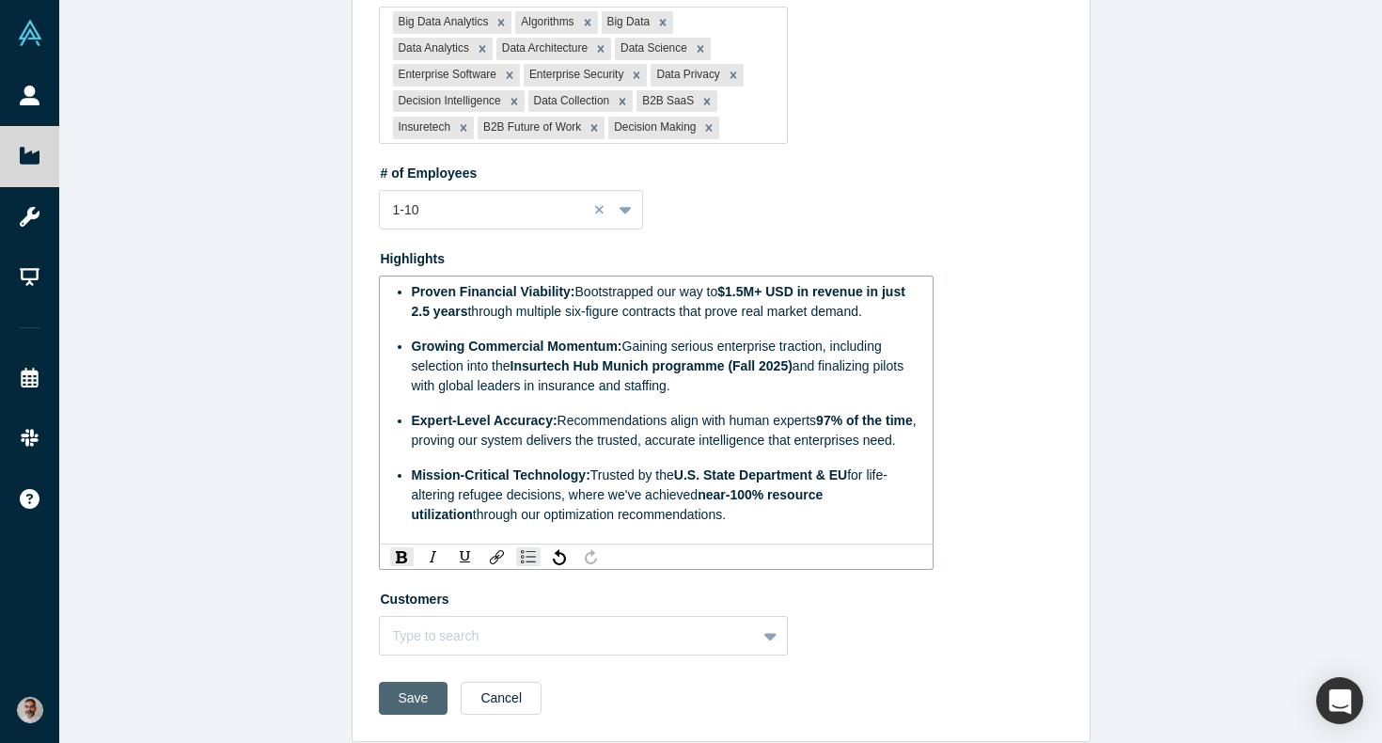
click at [404, 682] on button "Save" at bounding box center [414, 698] width 70 height 33
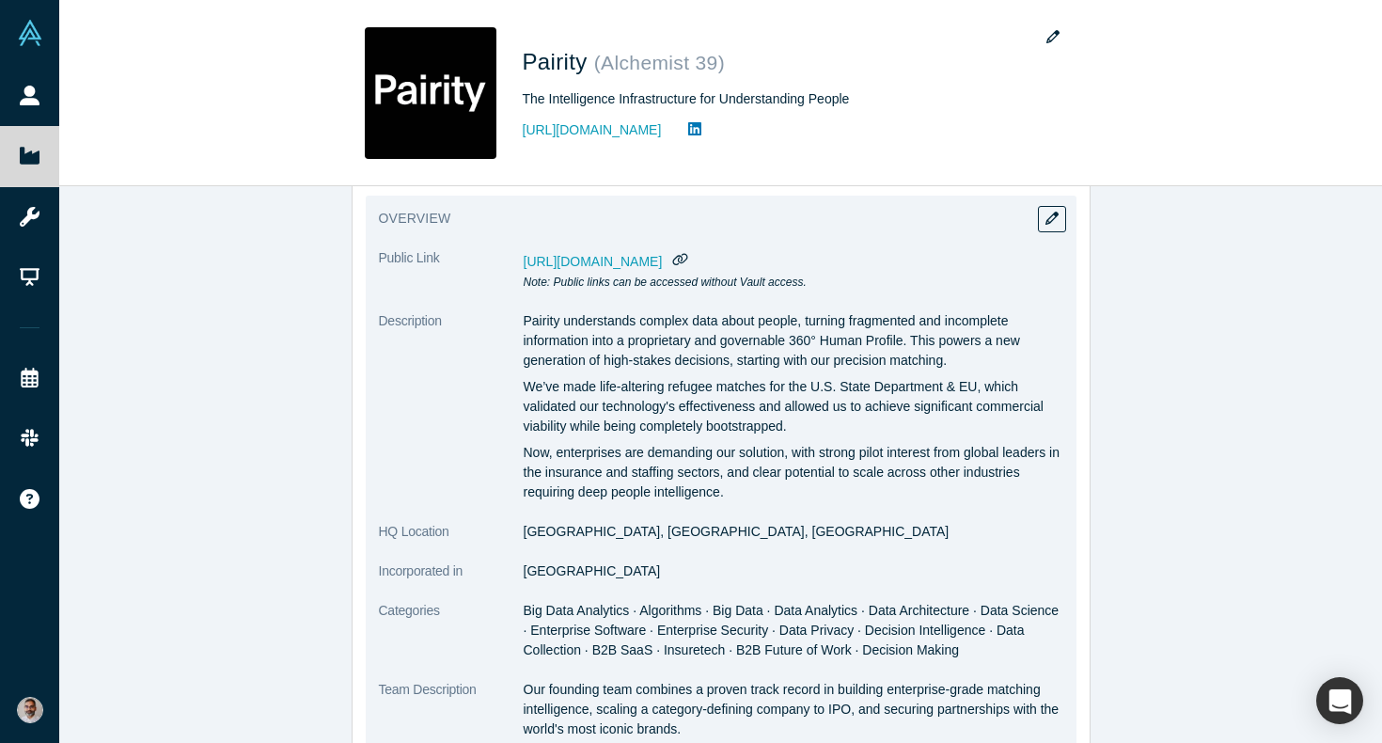
scroll to position [27, 0]
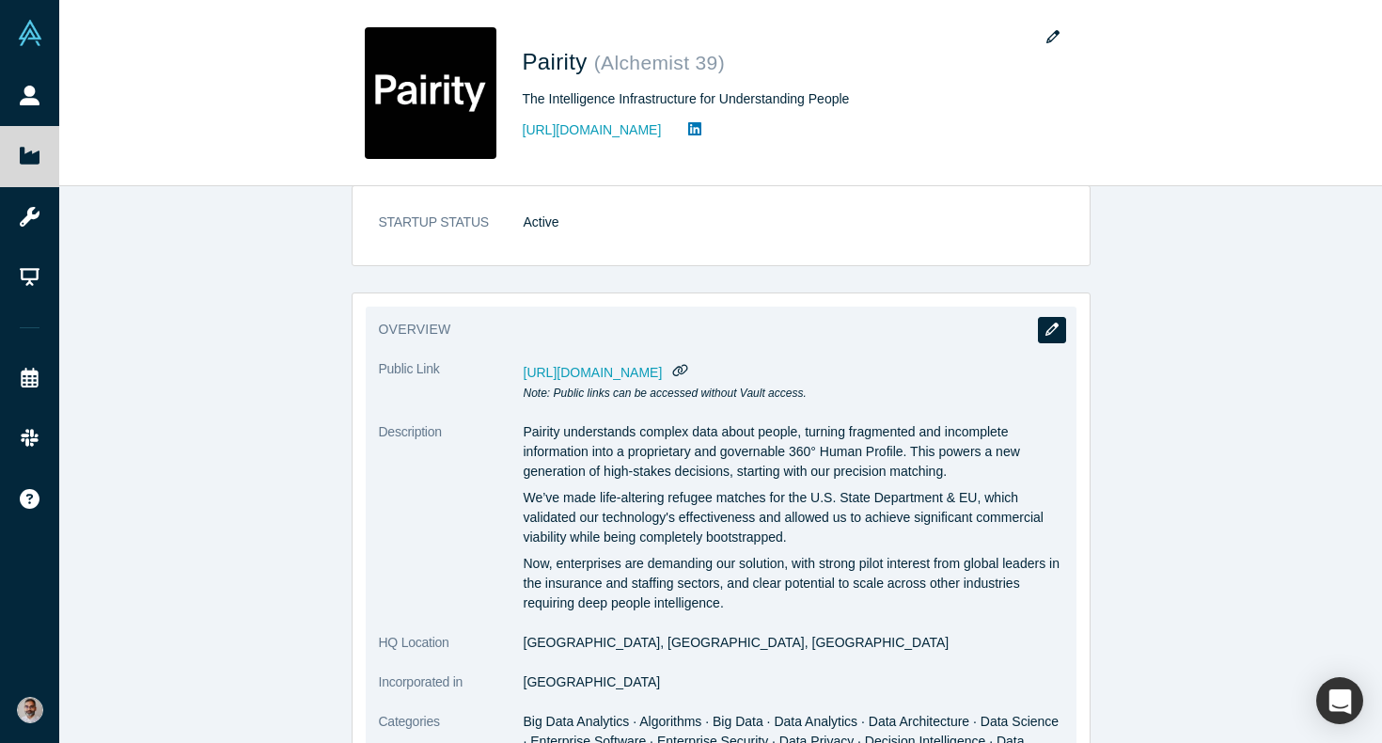
click at [1050, 334] on icon "button" at bounding box center [1051, 328] width 13 height 13
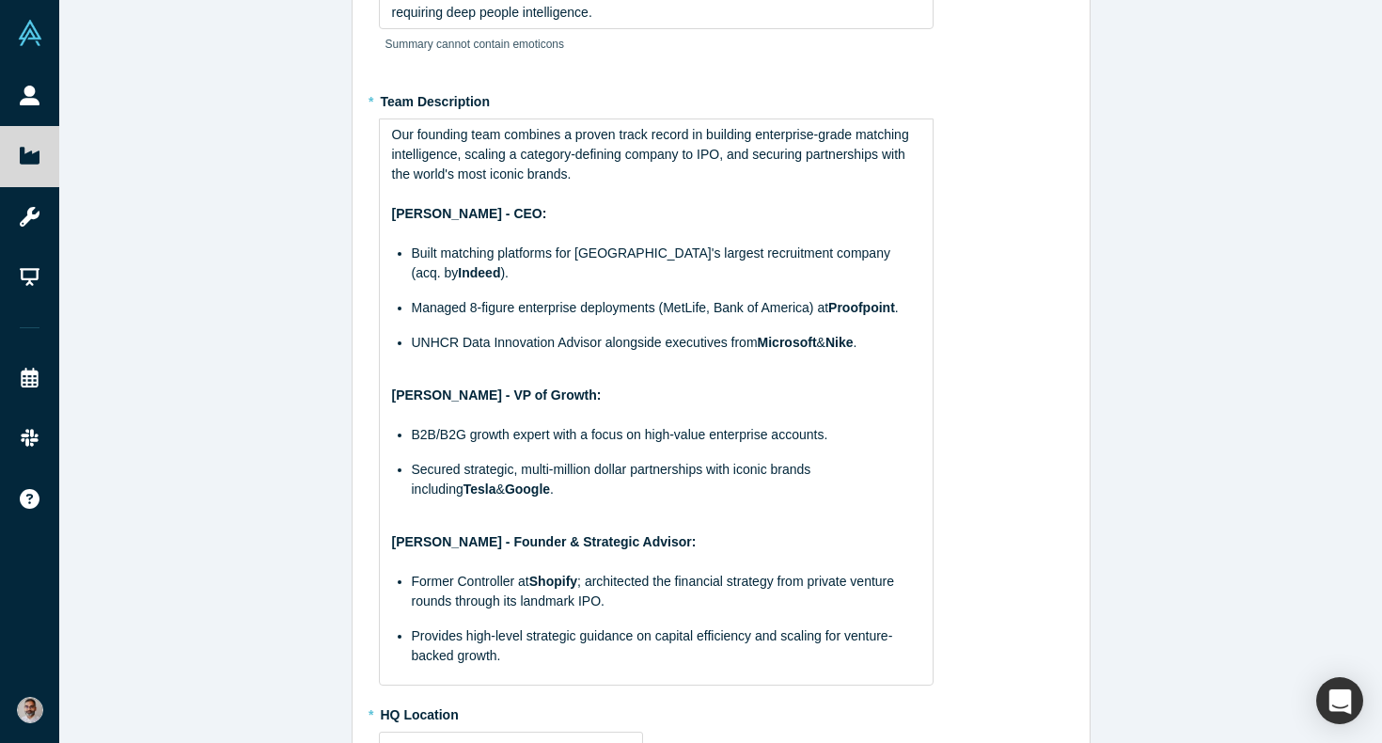
scroll to position [351, 0]
click at [549, 585] on span "; architected the financial strategy from private venture rounds through its la…" at bounding box center [655, 589] width 486 height 35
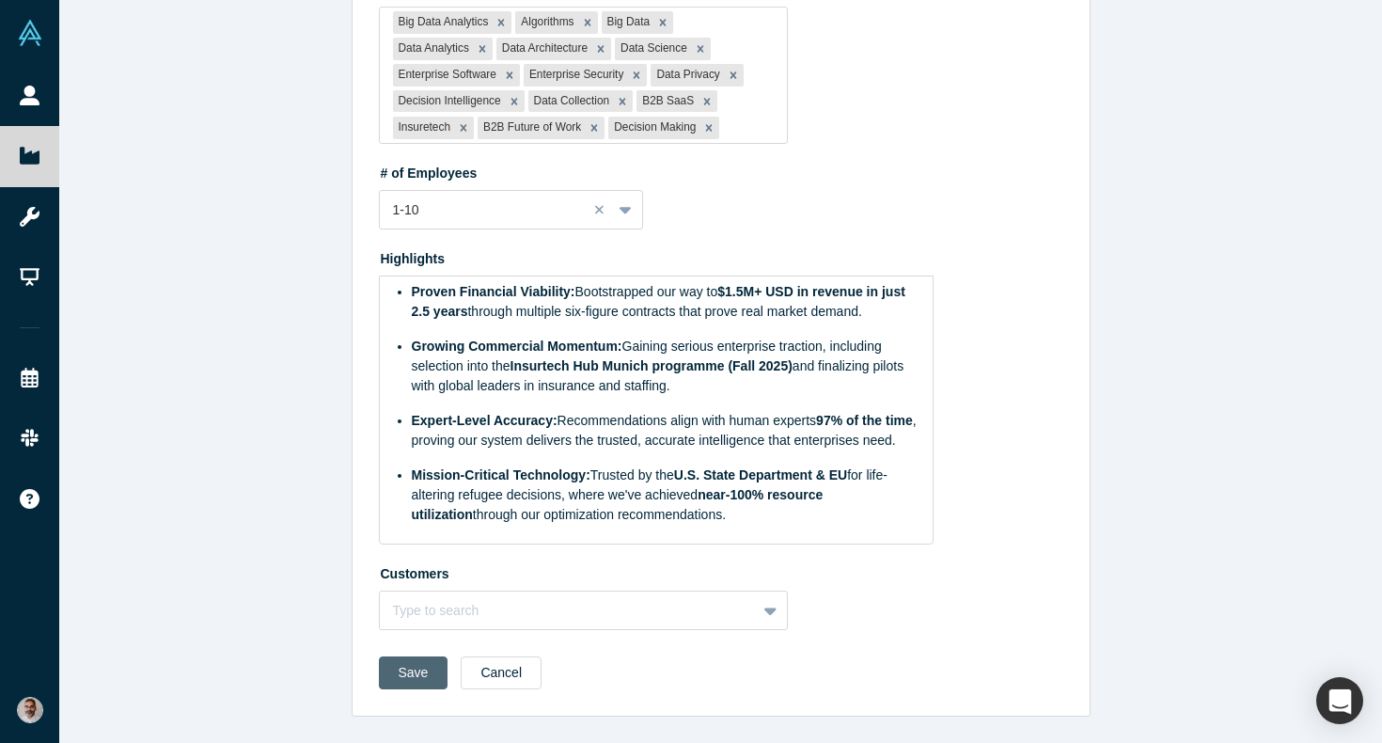
scroll to position [1246, 0]
click at [412, 677] on button "Save" at bounding box center [414, 672] width 70 height 33
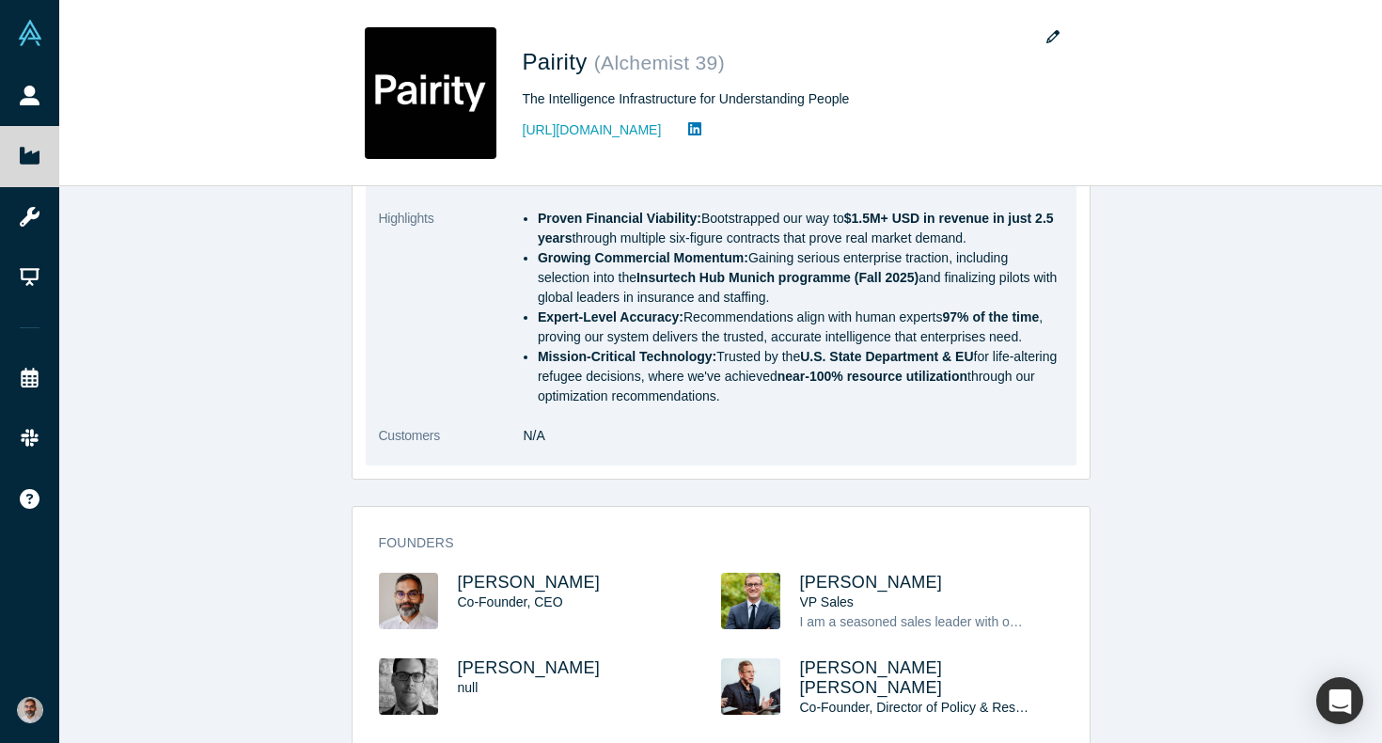
scroll to position [1031, 0]
